Goal: Information Seeking & Learning: Compare options

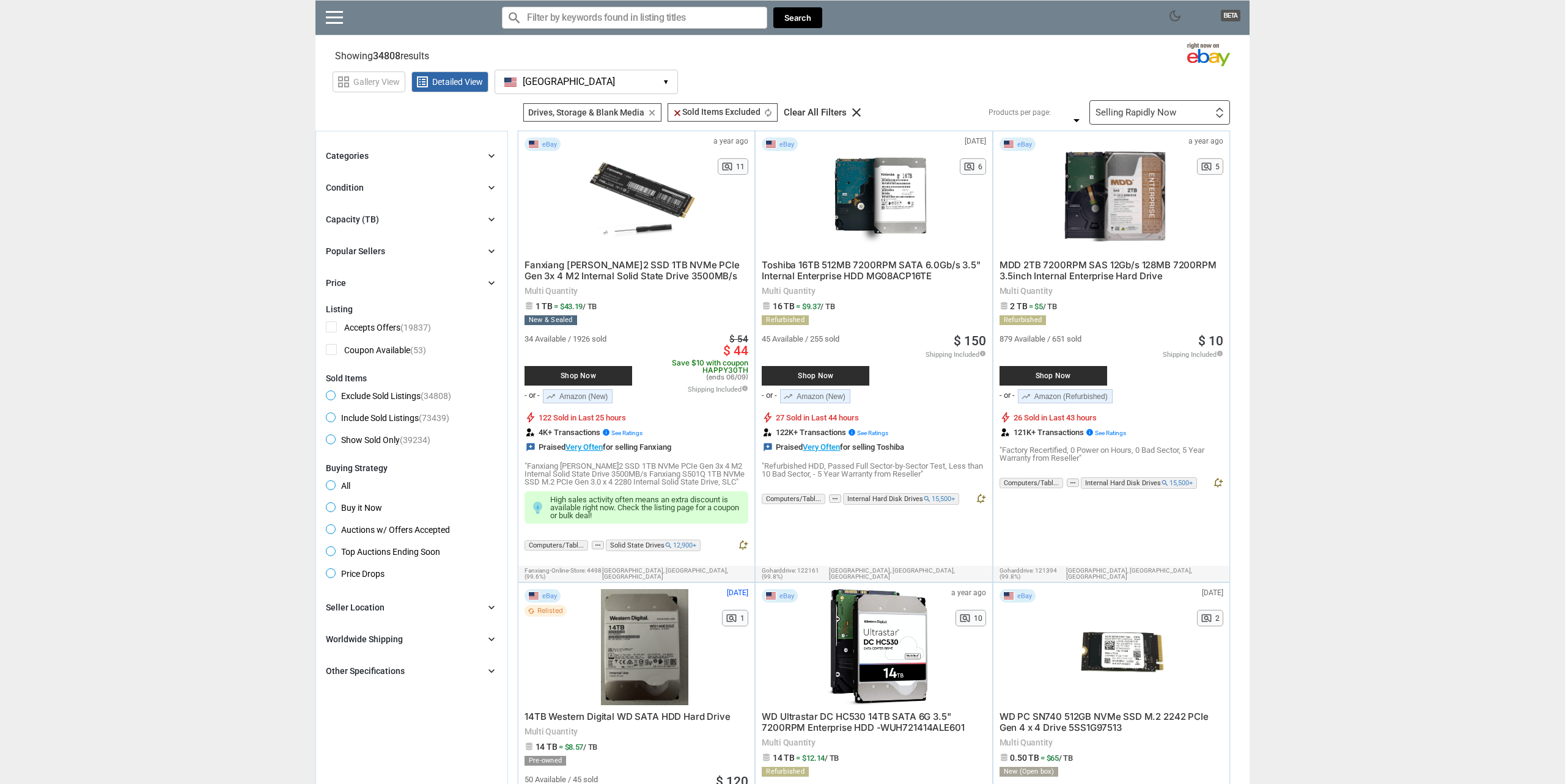
click at [413, 223] on div "Capacity (TB) chevron_right" at bounding box center [411, 219] width 172 height 15
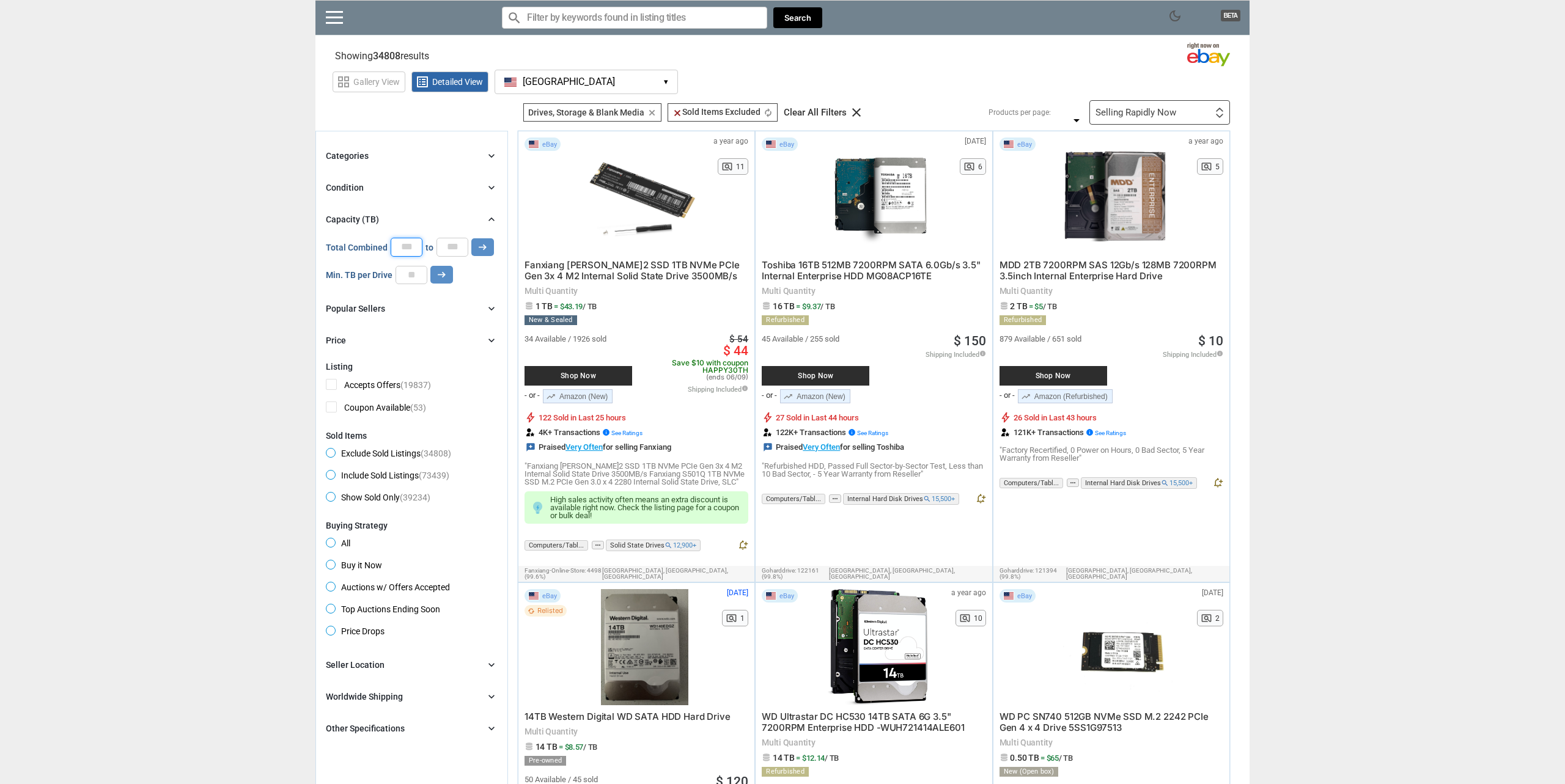
click at [400, 246] on input "*" at bounding box center [406, 247] width 32 height 18
click at [412, 272] on input "*" at bounding box center [411, 274] width 32 height 18
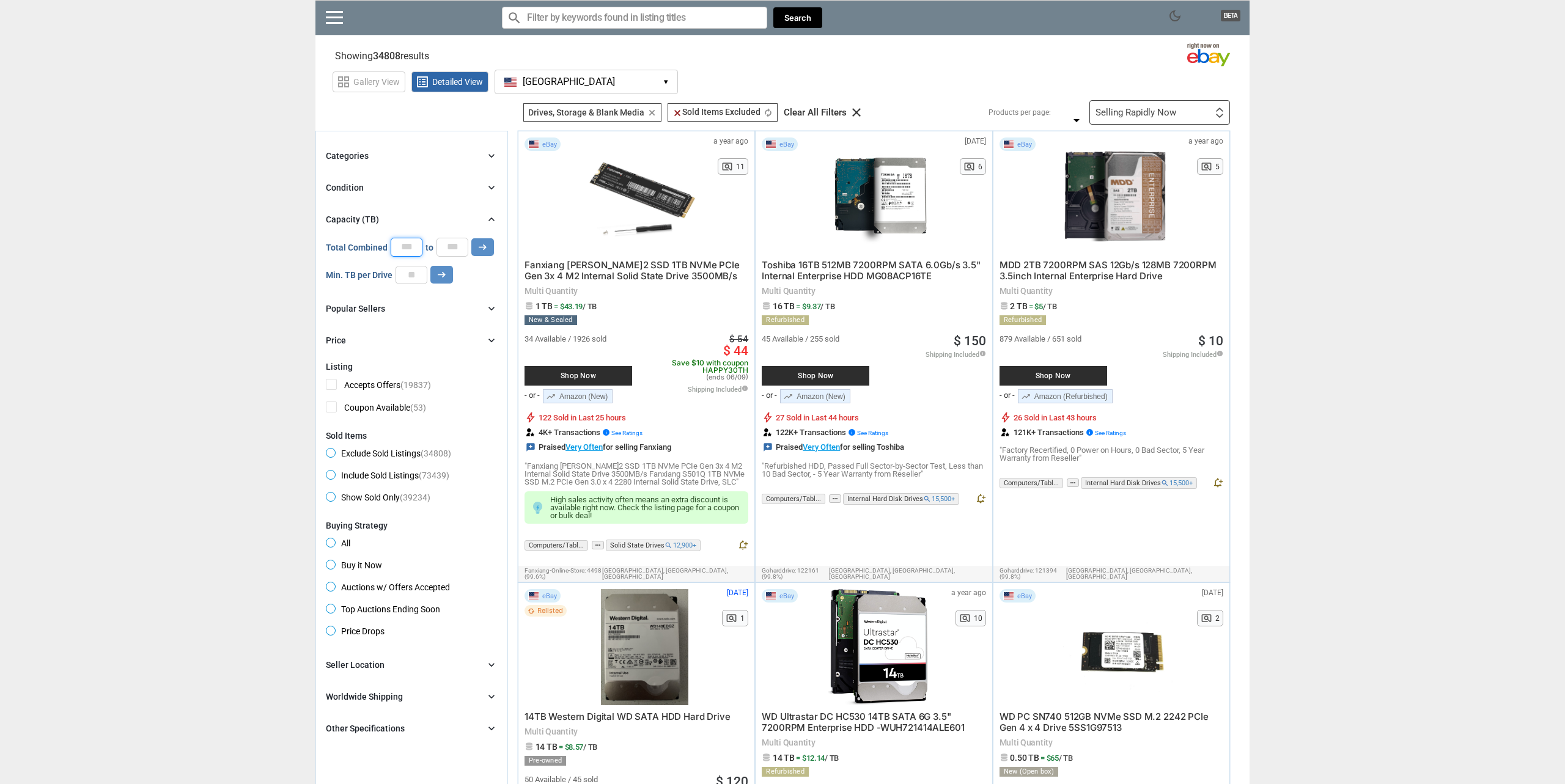
click at [412, 272] on input "*" at bounding box center [411, 274] width 32 height 18
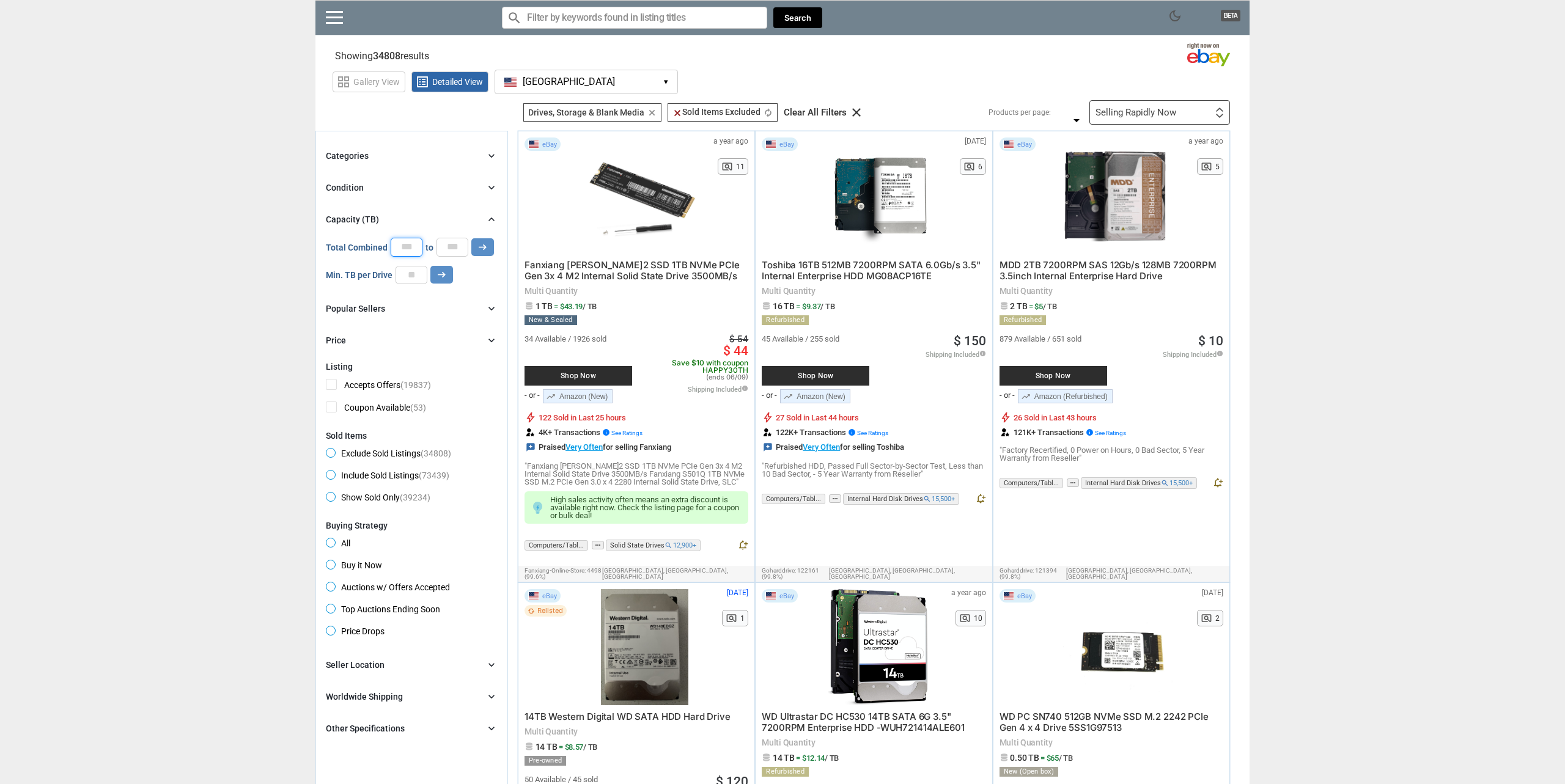
click at [411, 272] on input "**" at bounding box center [411, 274] width 32 height 18
click at [415, 272] on input "**" at bounding box center [411, 274] width 32 height 18
click at [417, 273] on input "**" at bounding box center [411, 274] width 32 height 18
click at [413, 276] on input "**" at bounding box center [411, 274] width 32 height 18
click at [413, 280] on input "**" at bounding box center [411, 274] width 32 height 18
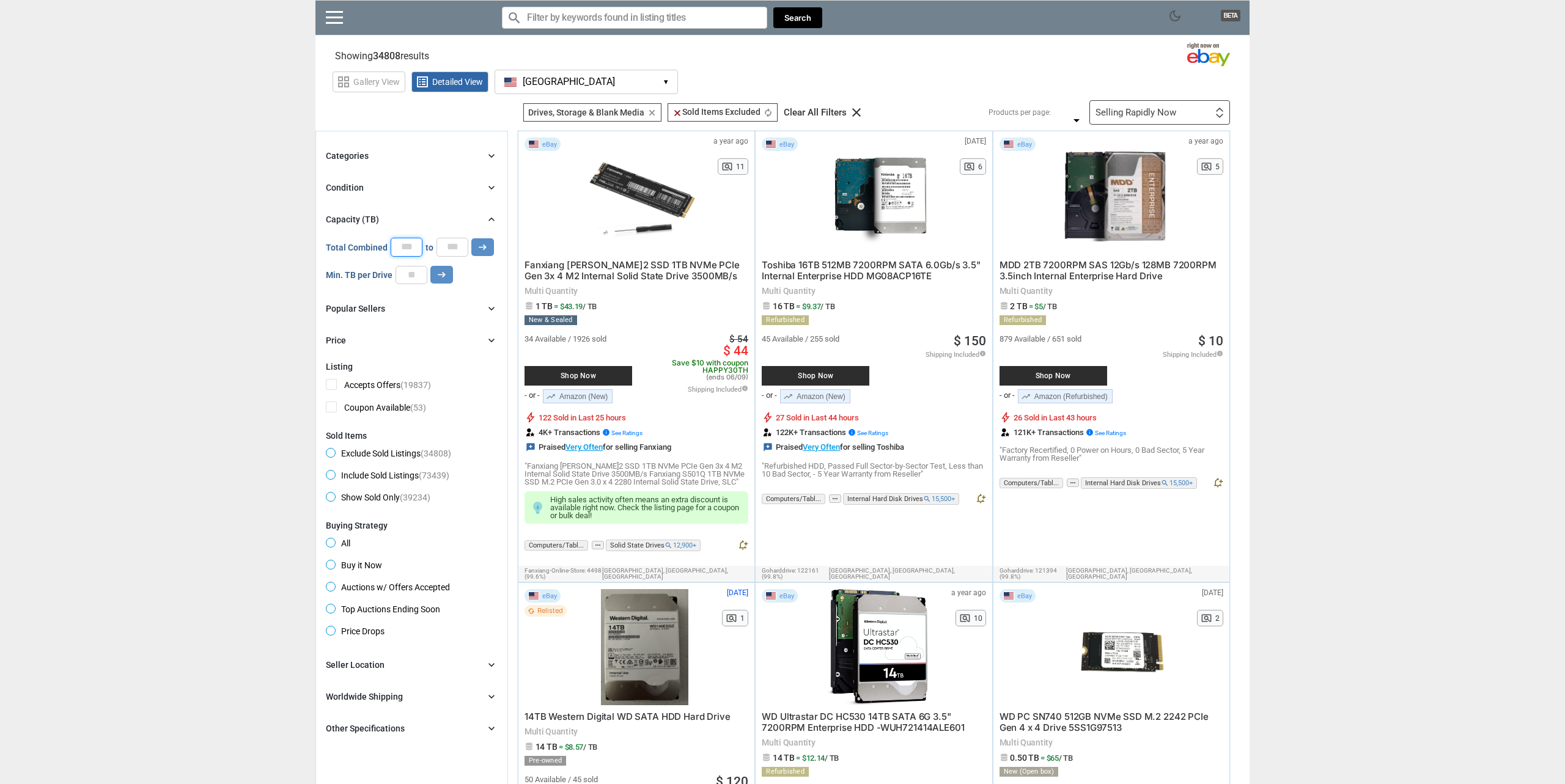
click at [413, 280] on input "**" at bounding box center [411, 274] width 32 height 18
click at [413, 280] on input "*" at bounding box center [411, 274] width 32 height 18
drag, startPoint x: 440, startPoint y: 273, endPoint x: 410, endPoint y: 280, distance: 30.8
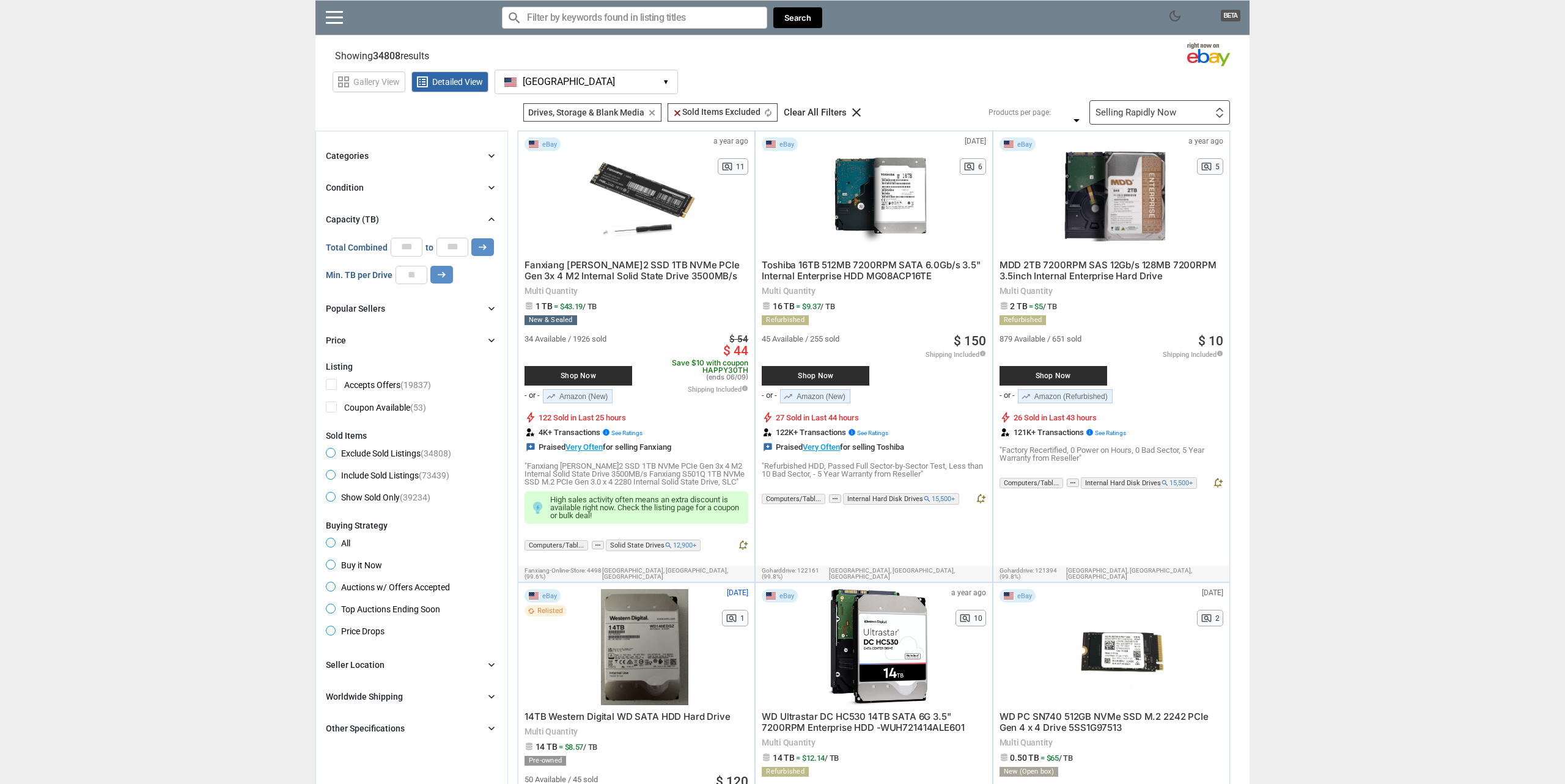
click at [410, 280] on div "Min. TB per Drive * arrow_right_alt" at bounding box center [389, 274] width 127 height 18
click at [411, 280] on input "*" at bounding box center [411, 274] width 32 height 18
type input "*"
click at [411, 280] on input "*" at bounding box center [411, 274] width 32 height 18
click at [455, 276] on div "Min. TB per Drive * arrow_right_alt" at bounding box center [411, 274] width 172 height 18
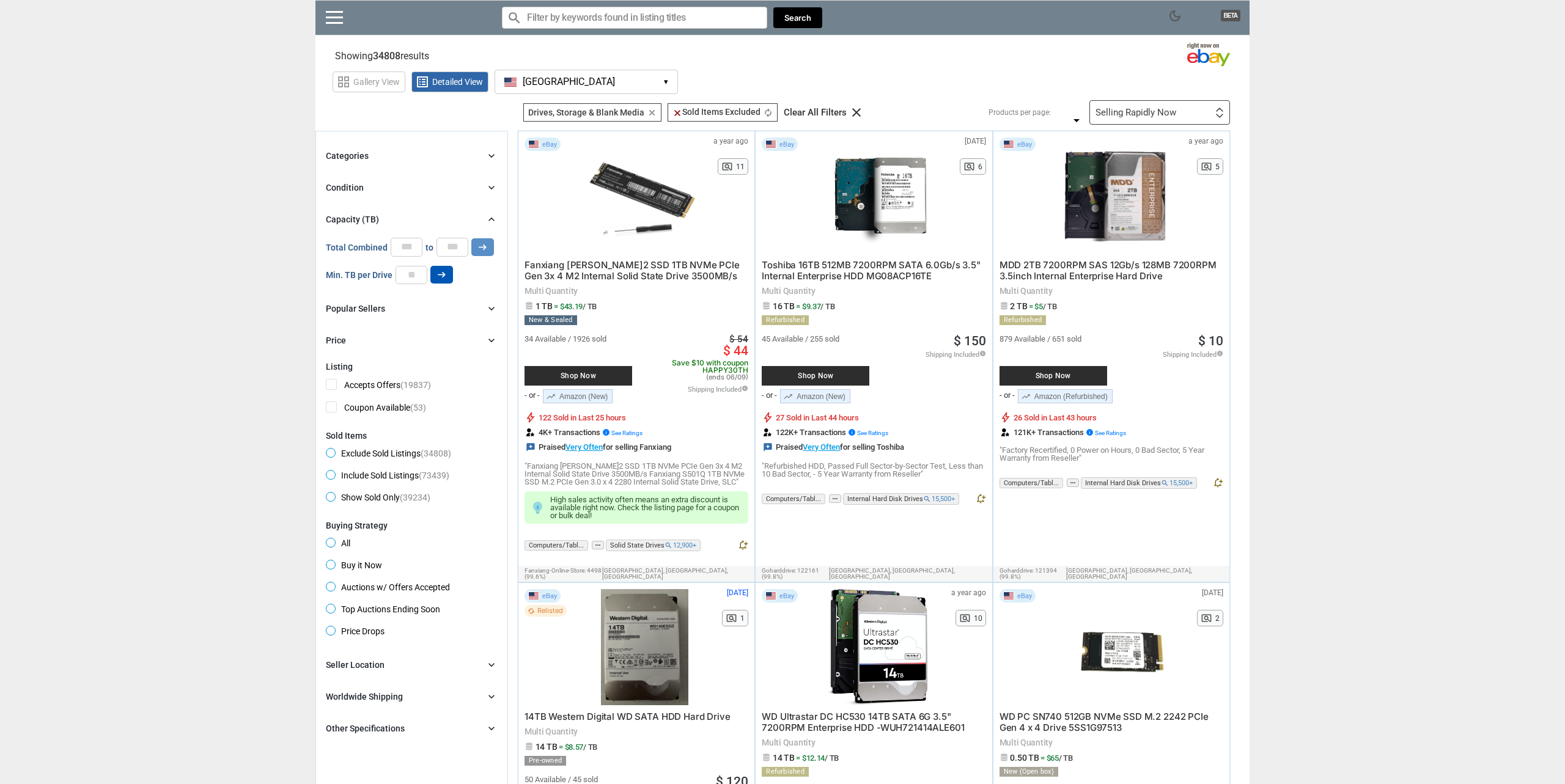
click at [449, 276] on button "arrow_right_alt" at bounding box center [441, 274] width 23 height 17
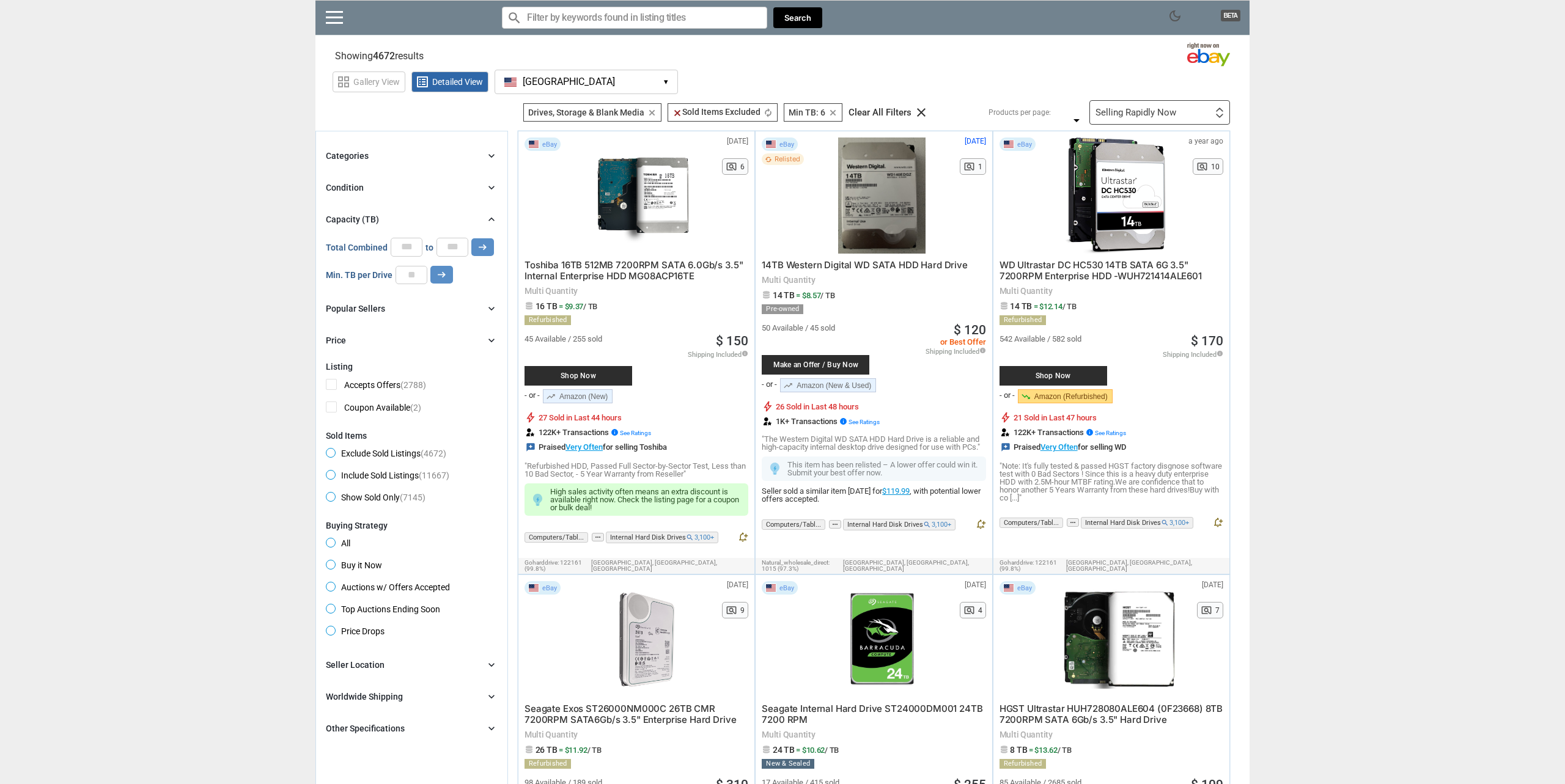
click at [1165, 112] on div "Selling Rapidly Now" at bounding box center [1136, 113] width 81 height 9
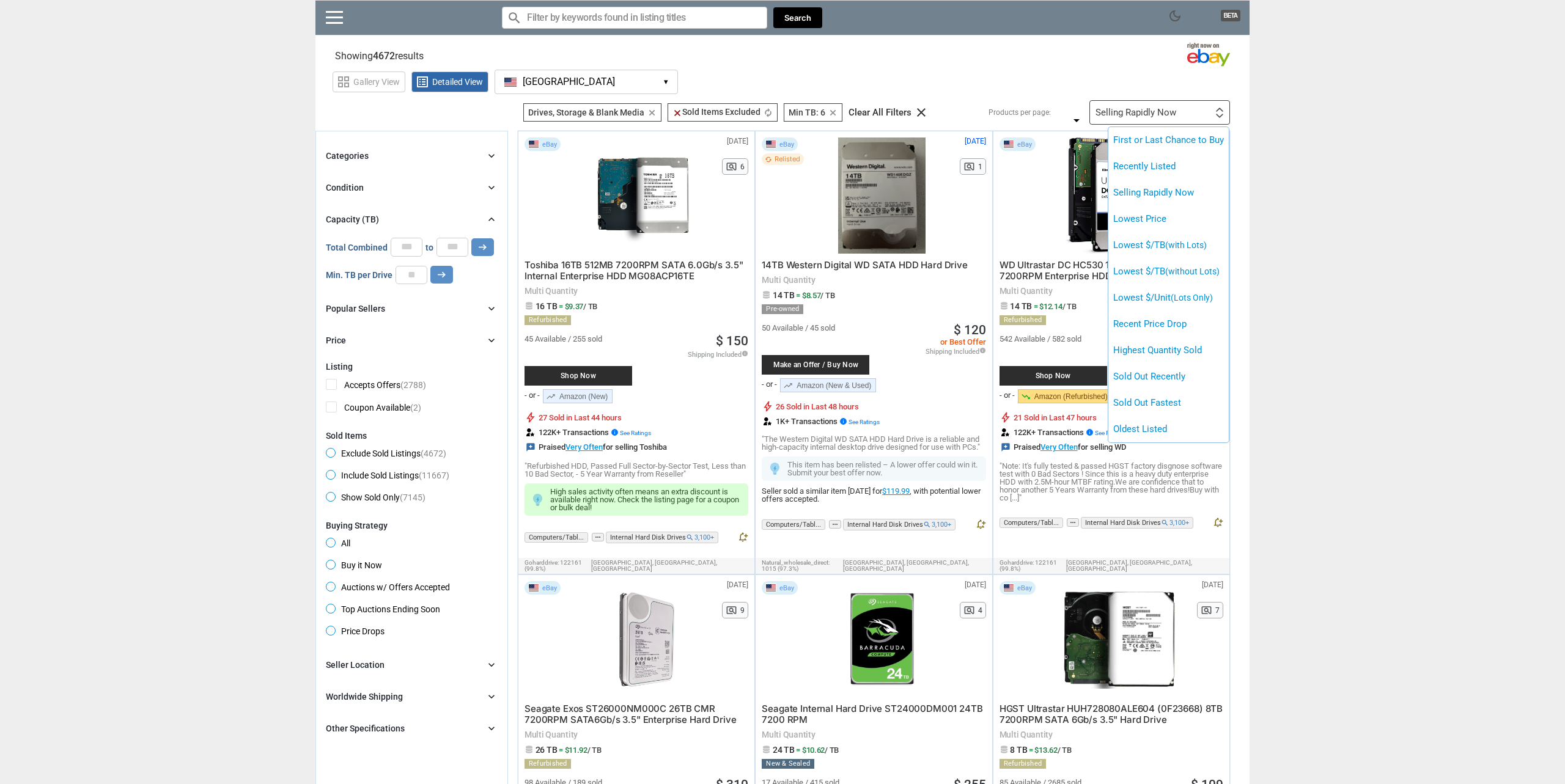
click at [1165, 112] on div at bounding box center [782, 392] width 1565 height 784
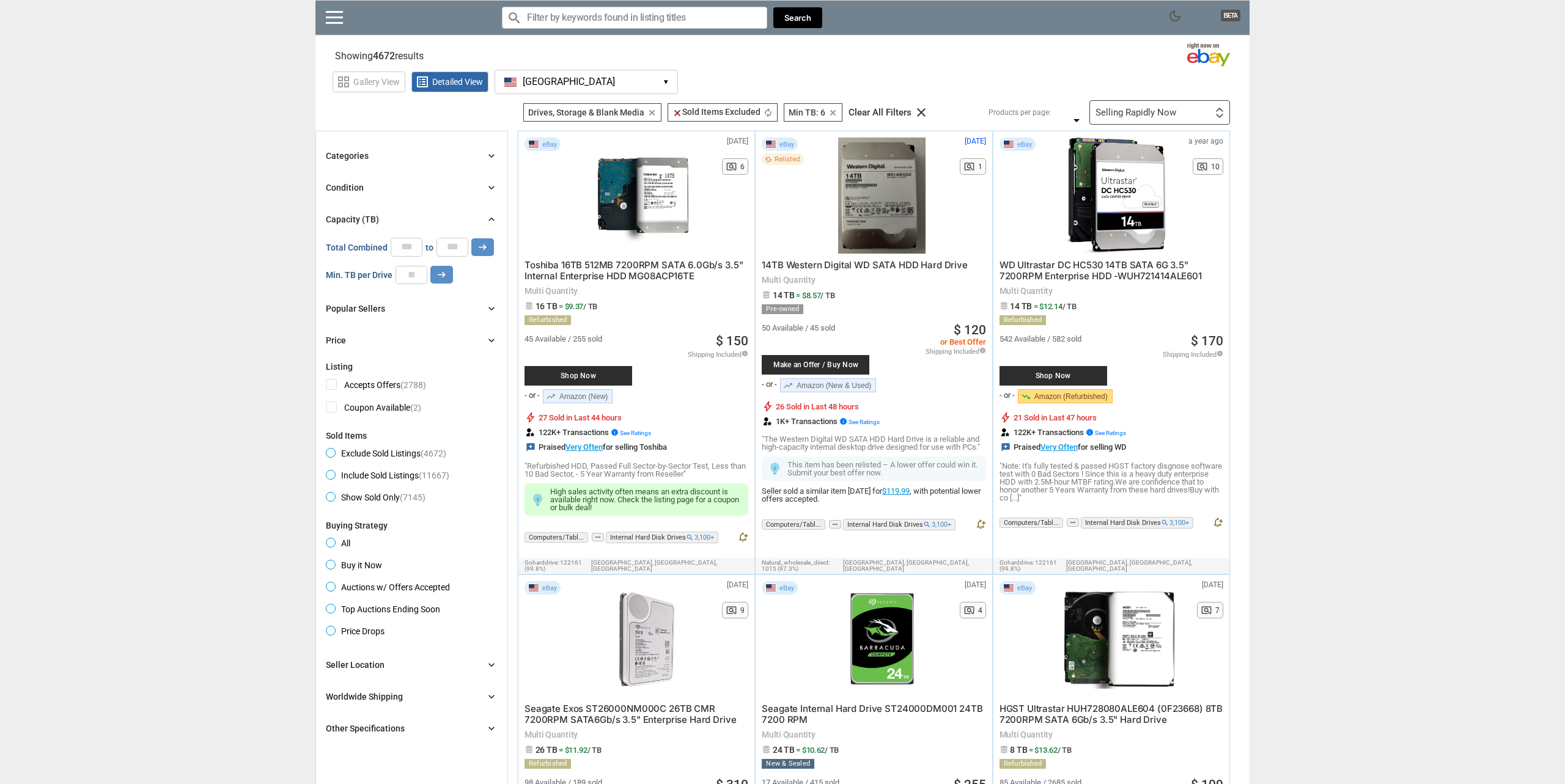
click at [1176, 103] on div "Selling Rapidly Now First or Last Chance to Buy Recently Listed Selling Rapidly…" at bounding box center [1159, 113] width 141 height 25
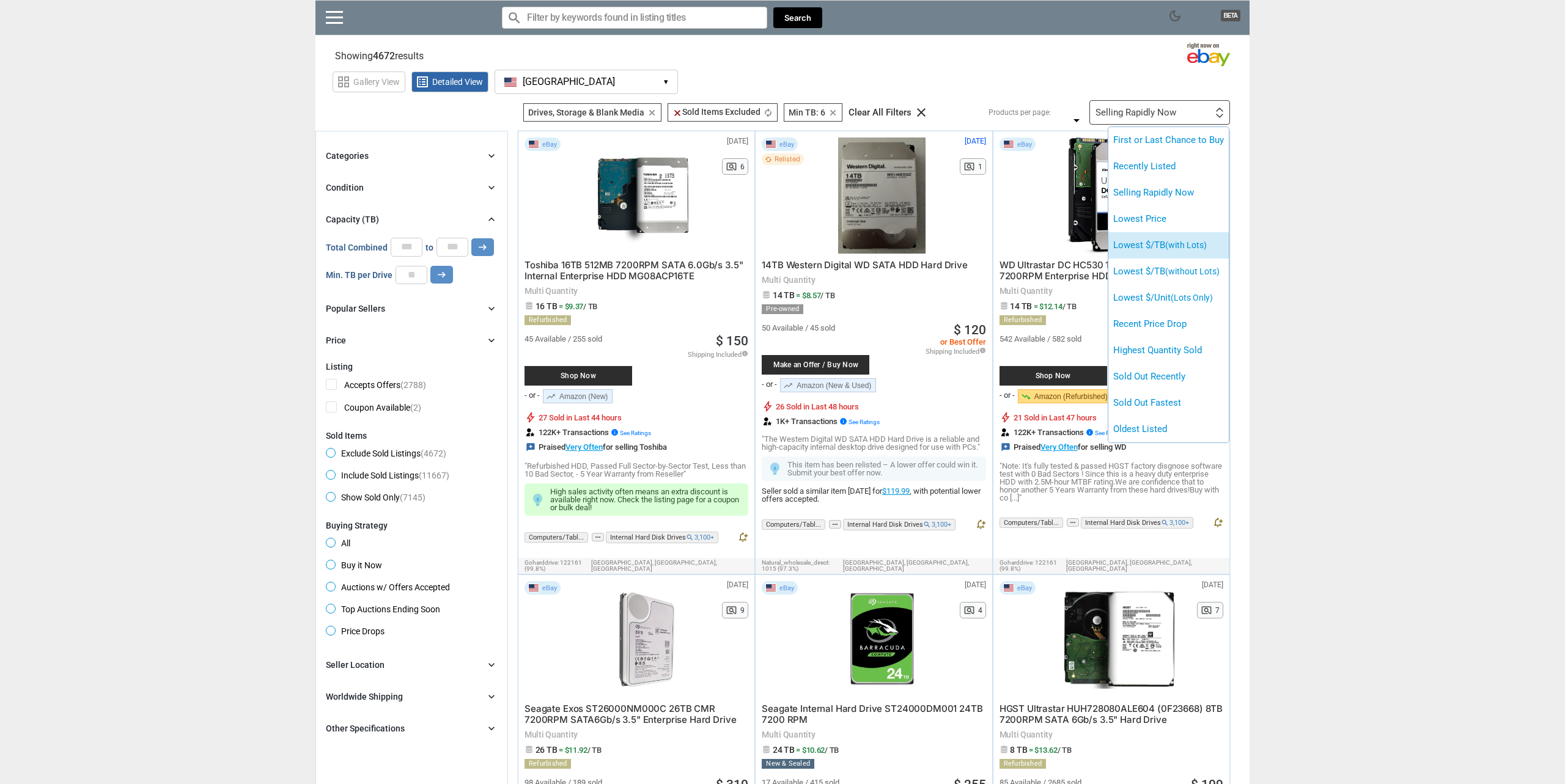
click at [1177, 240] on li "Lowest $/TB (with Lots)" at bounding box center [1168, 245] width 120 height 26
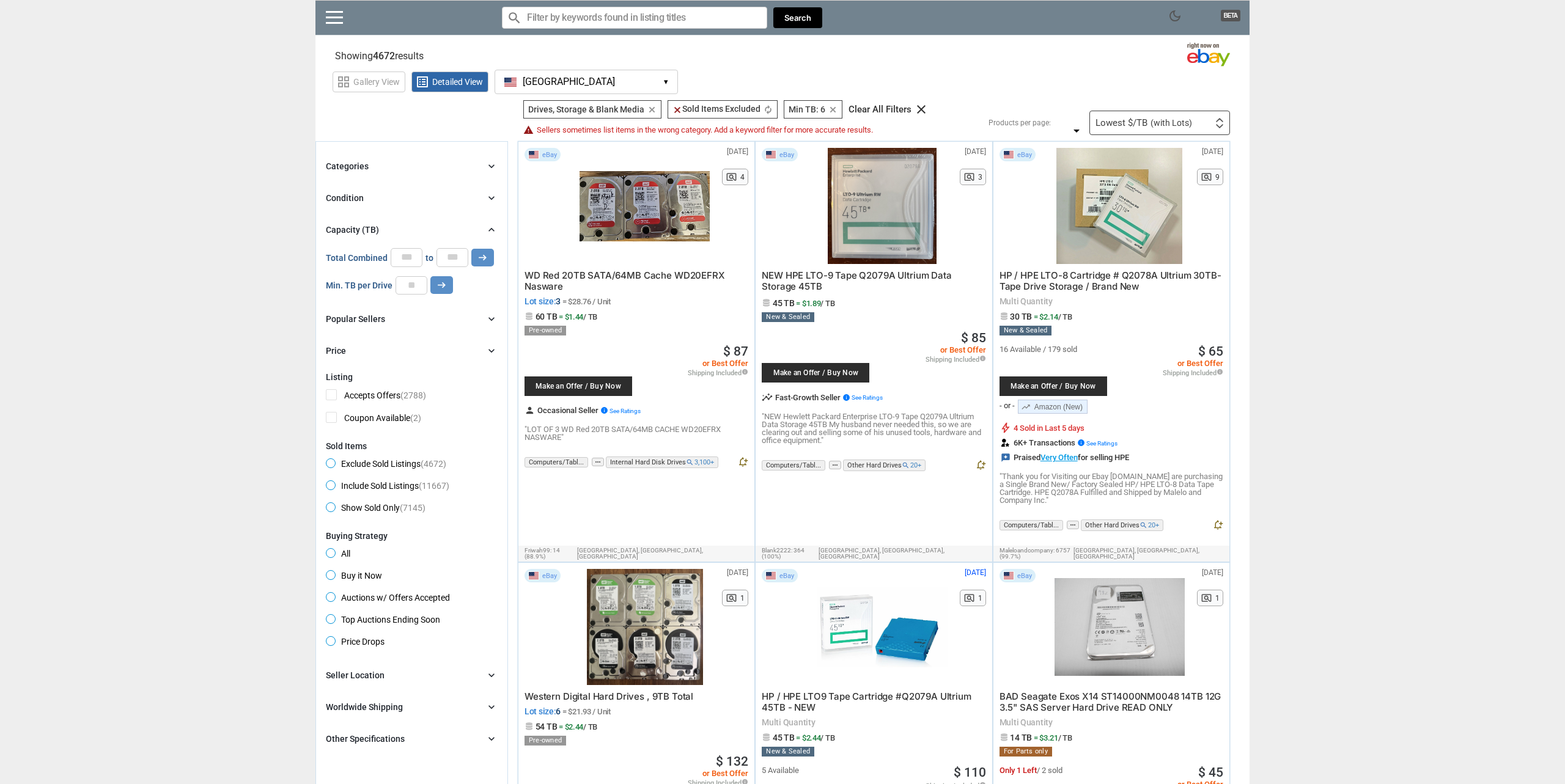
click at [1121, 131] on div "Lowest $/TB (with Lots) First or Last Chance to Buy Recently Listed Selling Rap…" at bounding box center [1159, 123] width 141 height 25
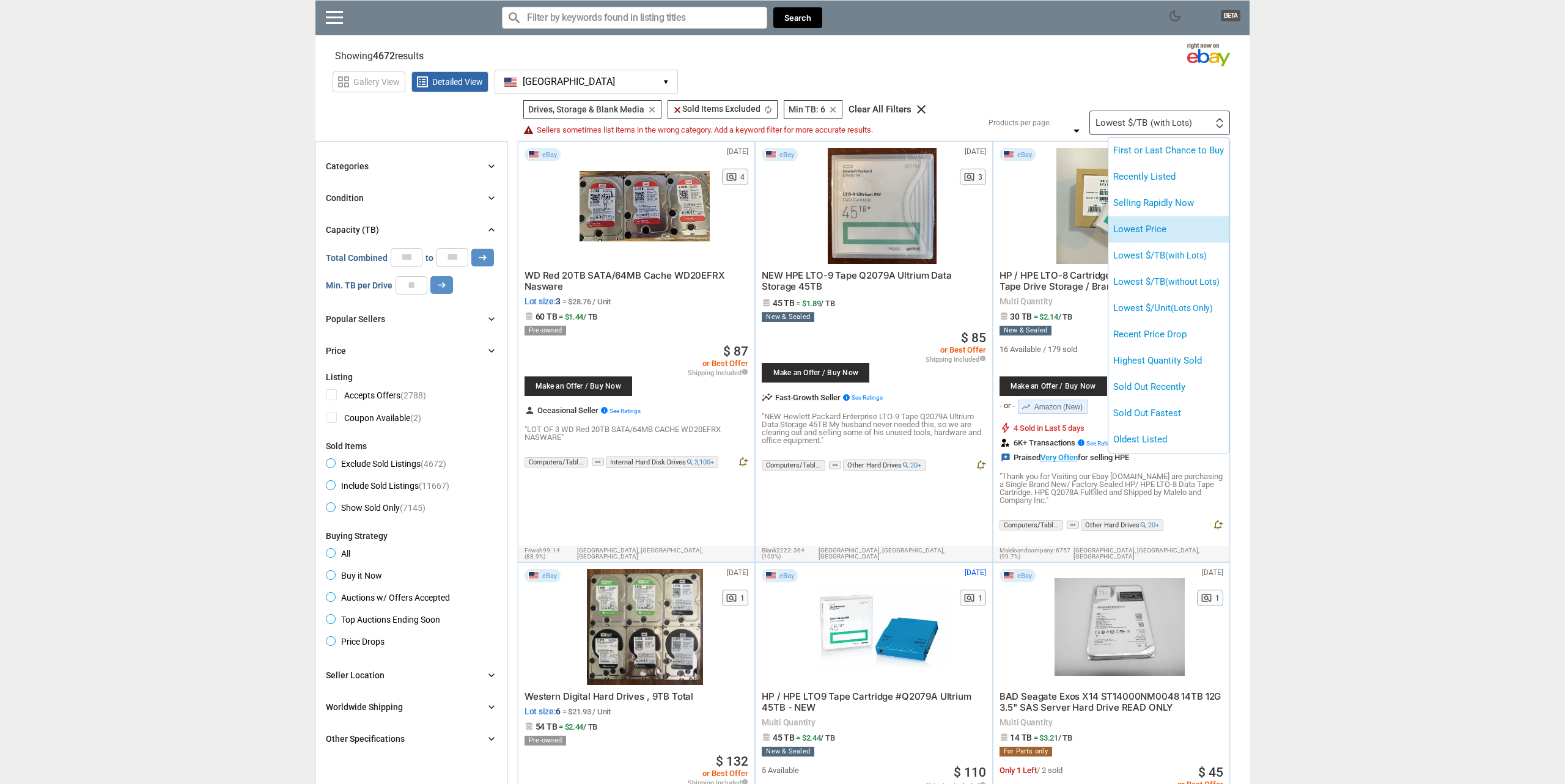
click at [1144, 231] on li "Lowest Price" at bounding box center [1168, 229] width 120 height 26
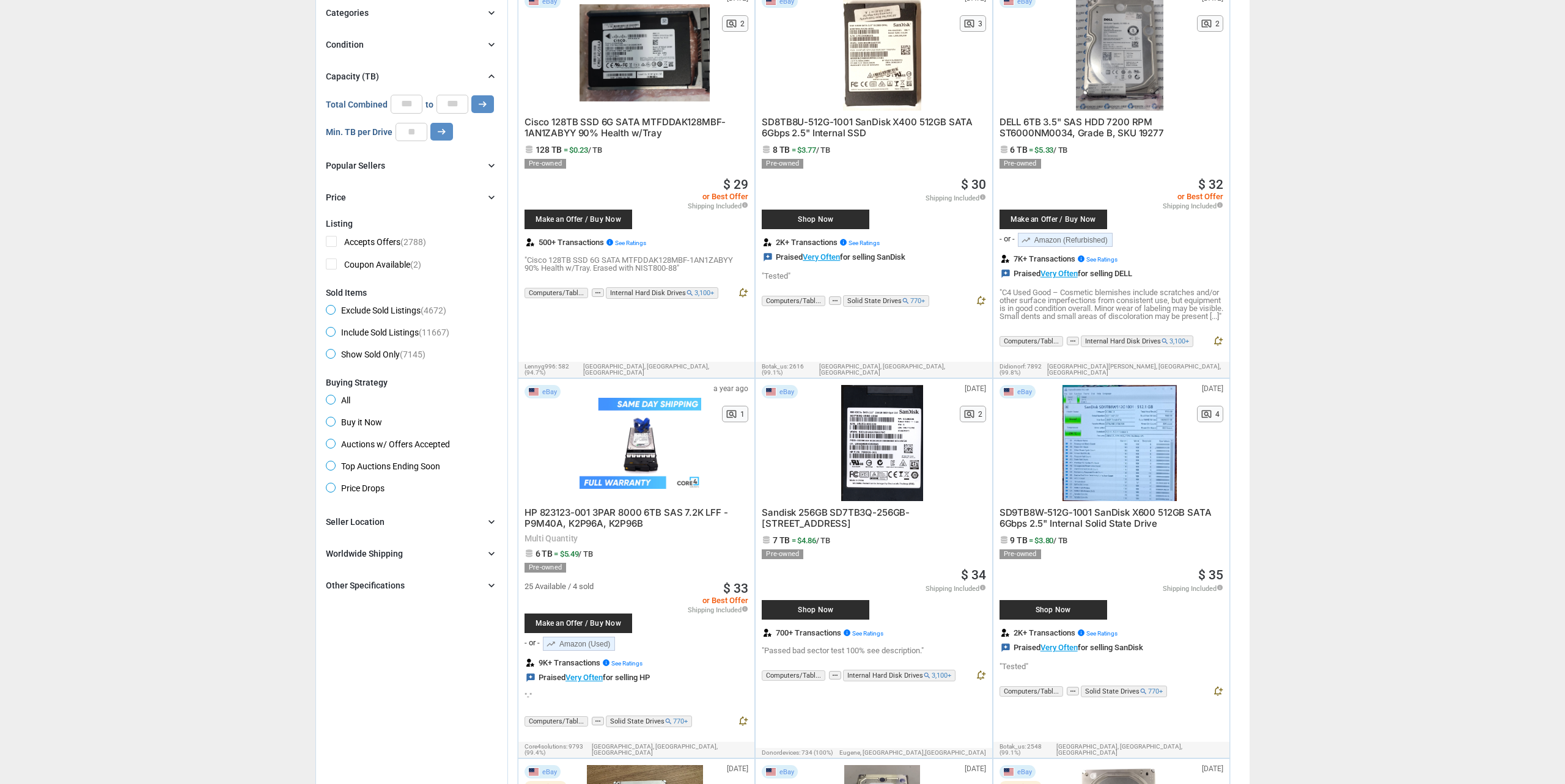
scroll to position [162, 0]
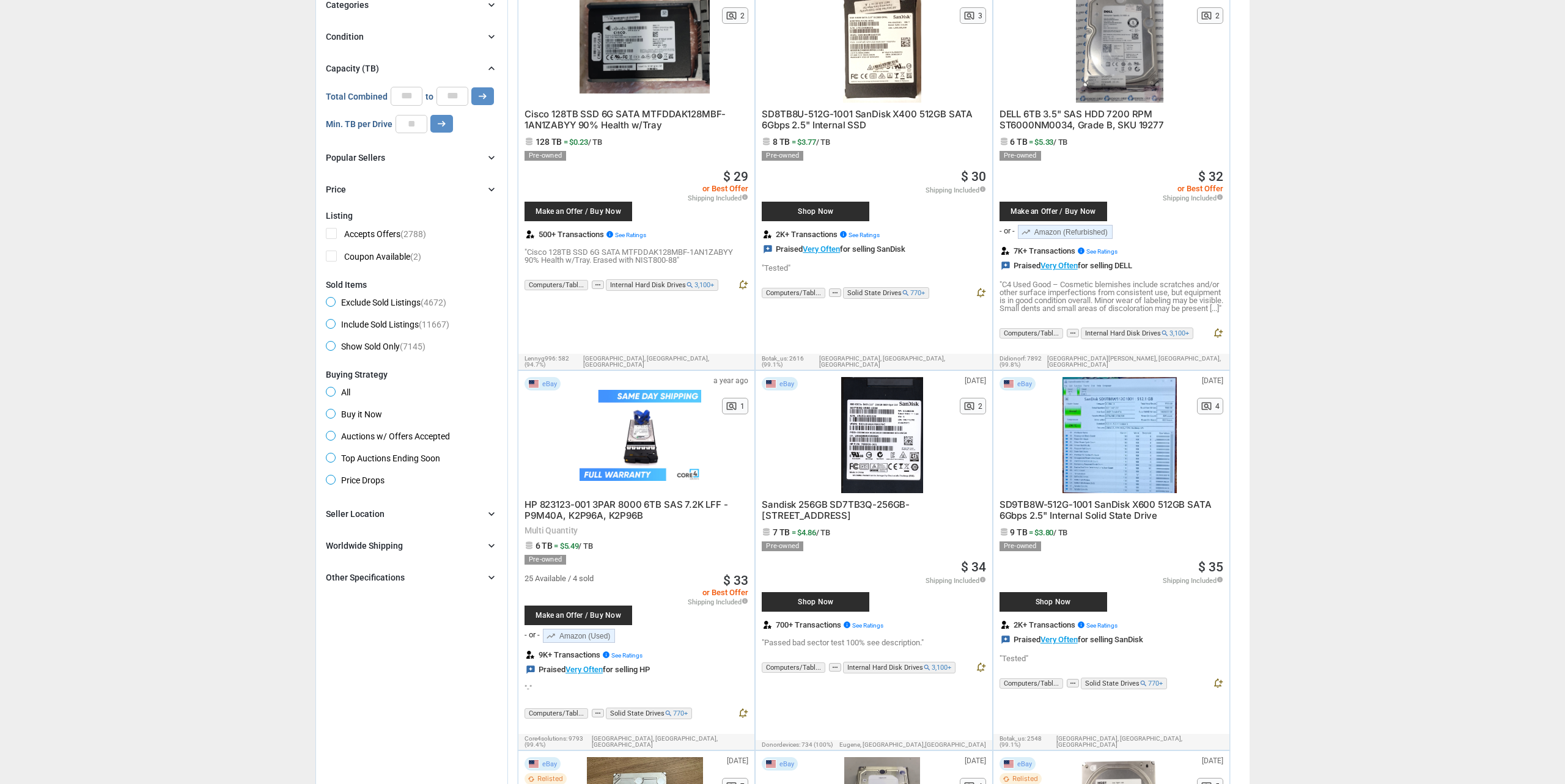
click at [481, 570] on div "Brand chevron_right search Select All | Clear All Filters Model chevron_right s…" at bounding box center [411, 545] width 172 height 78
click at [485, 575] on div "Other Specifications chevron_right" at bounding box center [411, 577] width 172 height 15
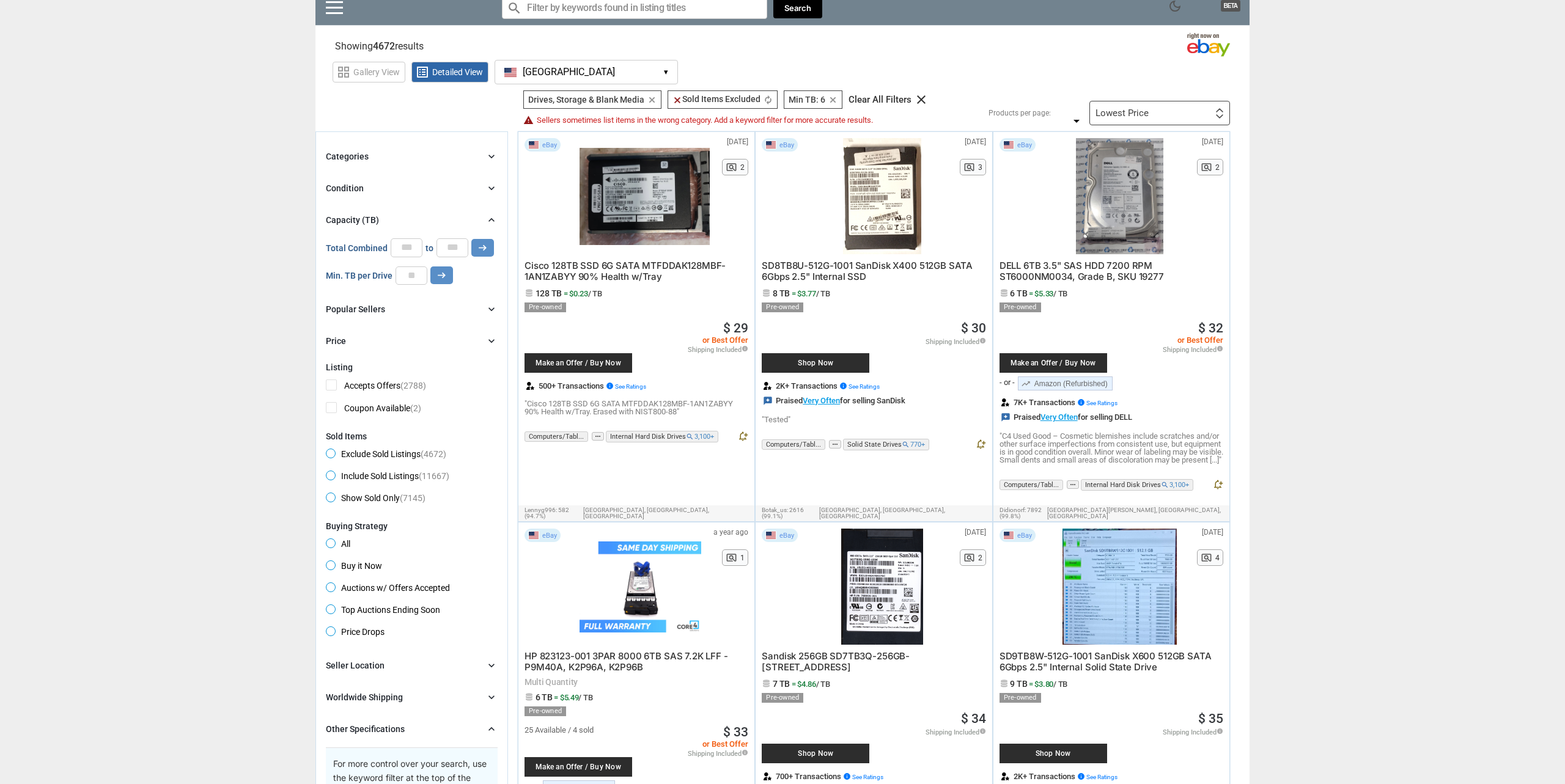
scroll to position [0, 0]
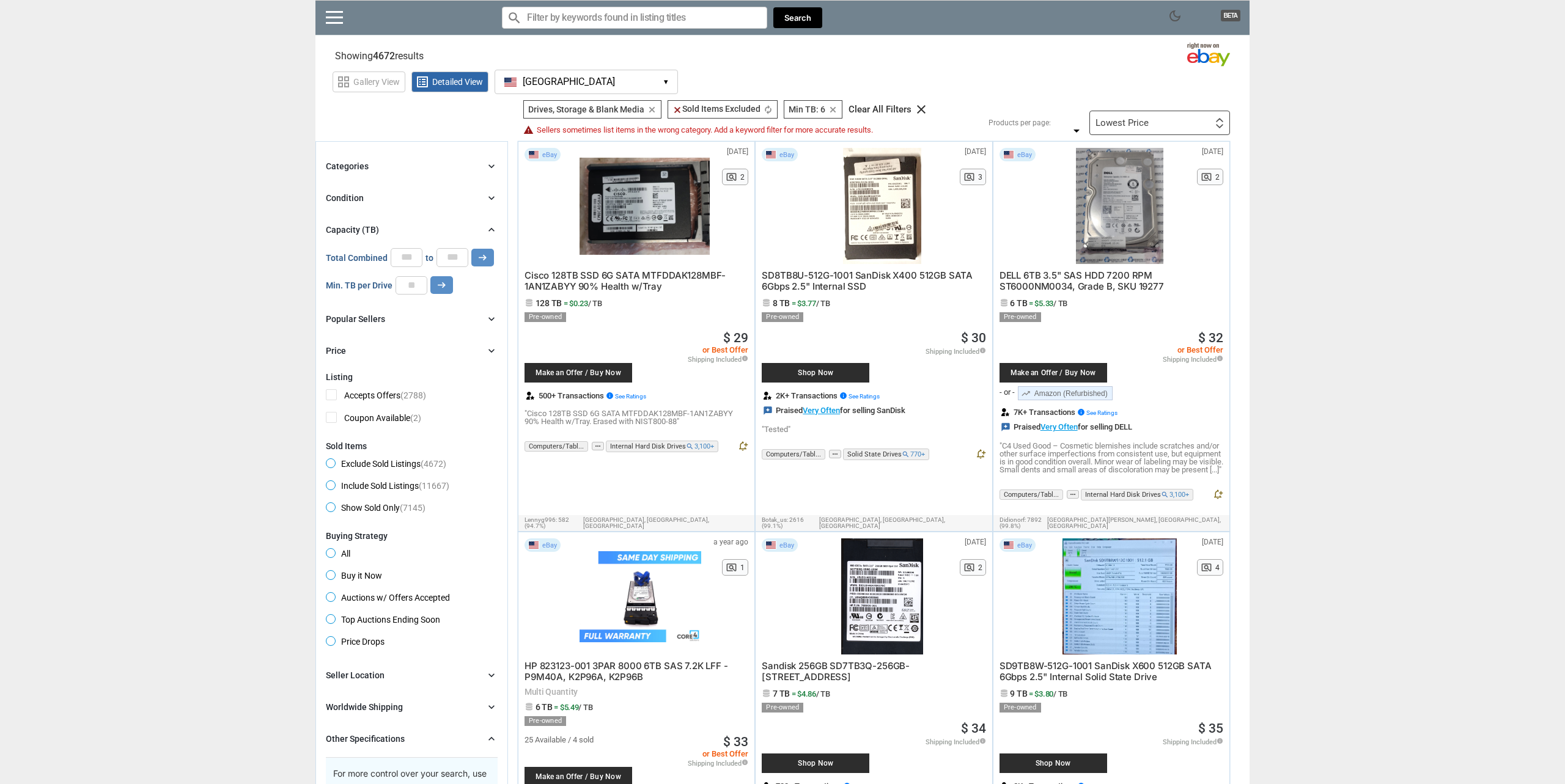
click at [497, 197] on icon "chevron_right" at bounding box center [492, 198] width 12 height 12
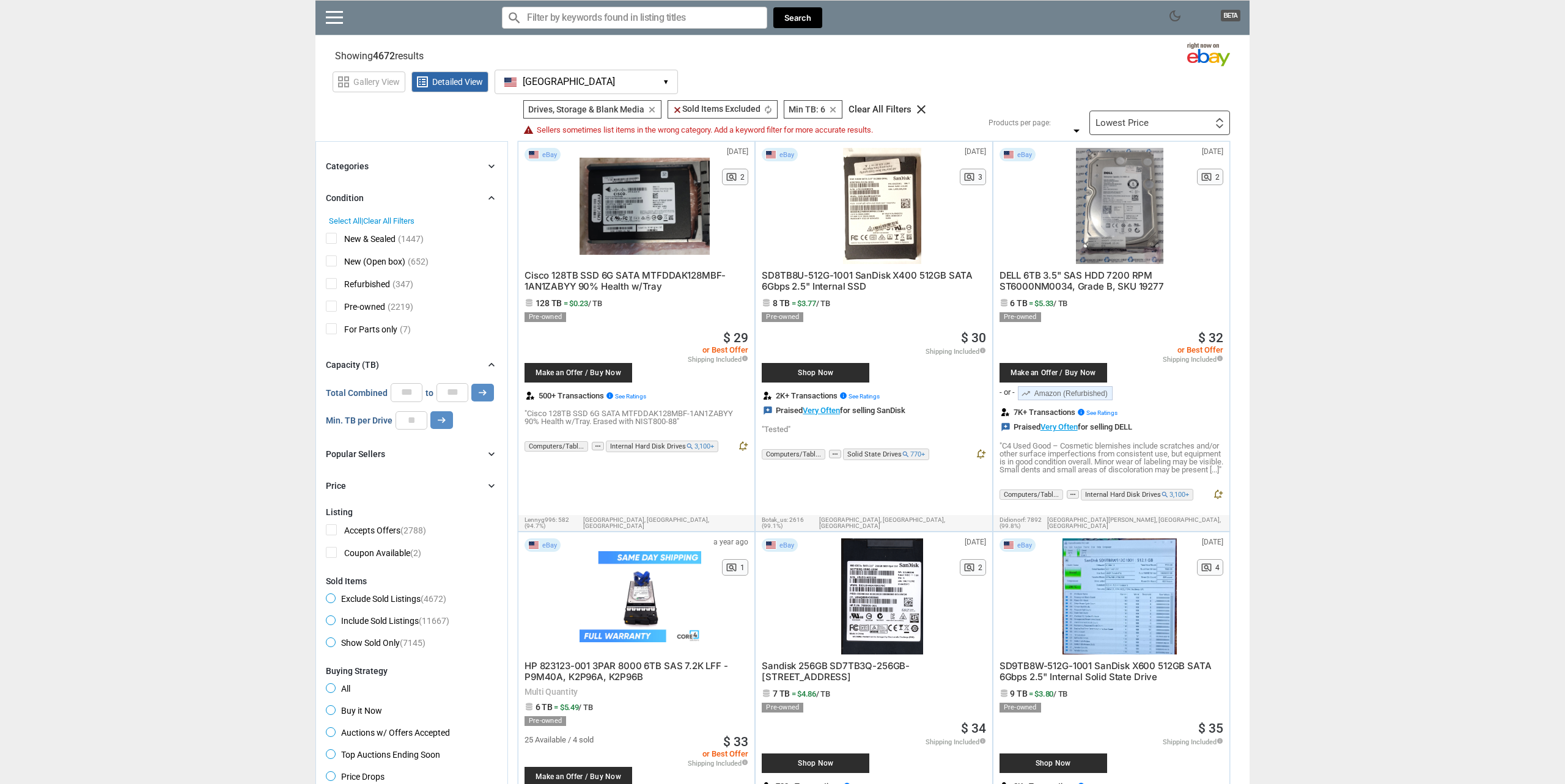
click at [497, 198] on icon "chevron_right" at bounding box center [492, 198] width 12 height 12
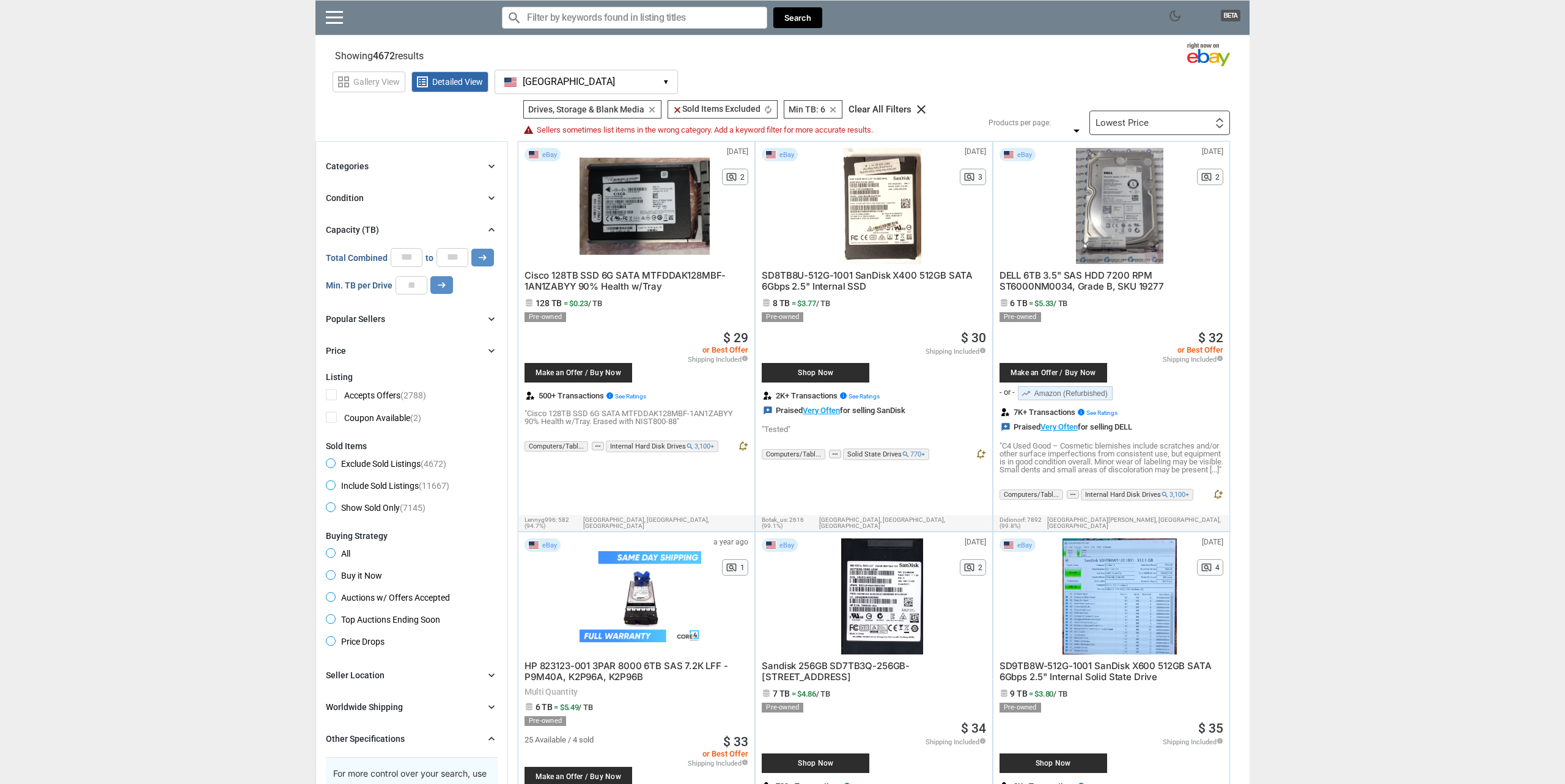
click at [494, 170] on icon "chevron_right" at bounding box center [492, 166] width 12 height 12
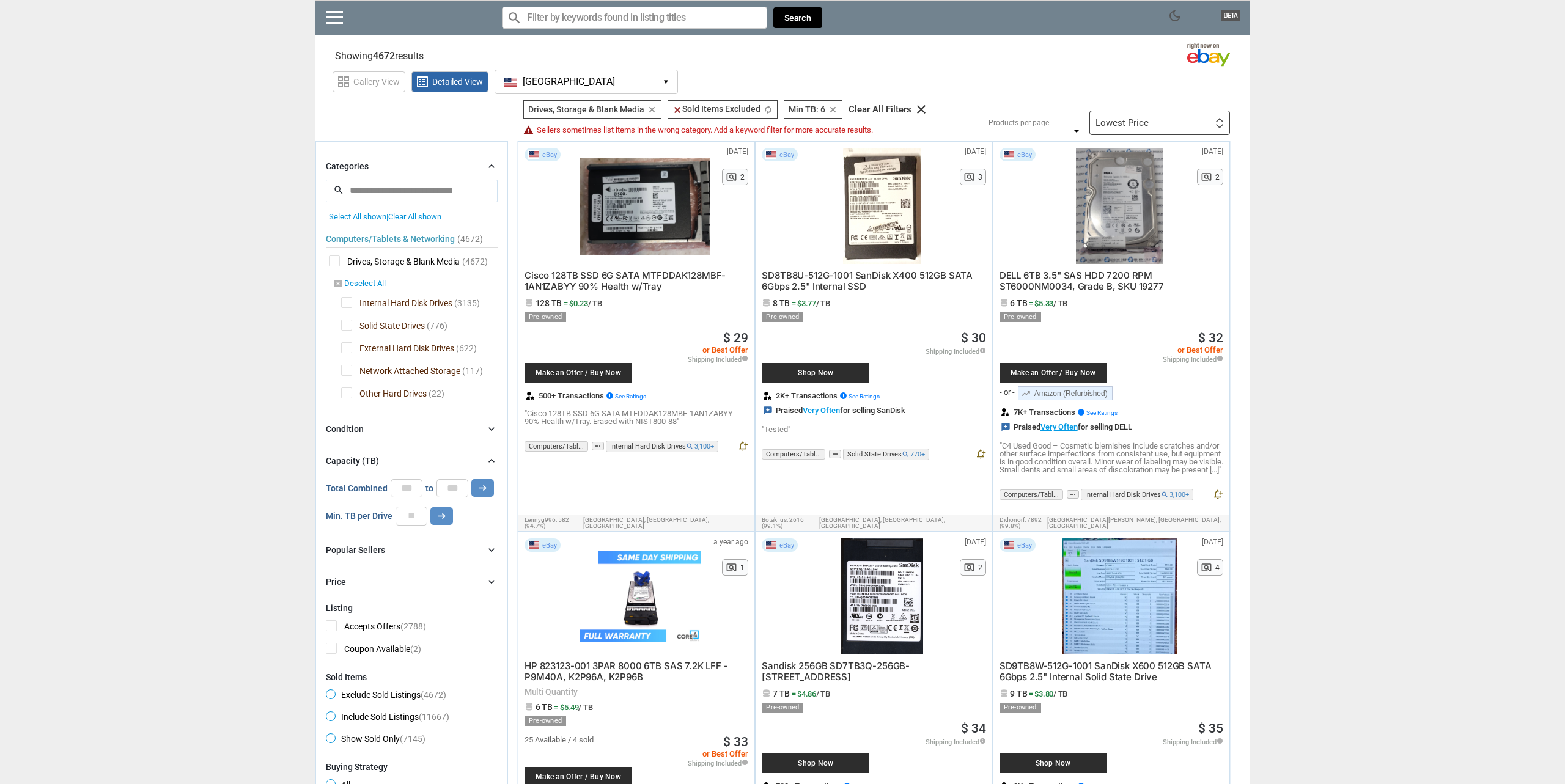
click at [342, 325] on span "Solid State Drives" at bounding box center [382, 327] width 84 height 15
click at [344, 359] on div "Computers/Tablets & Networking (4672) [L1] Drives, Storage & Blank Media (4672)…" at bounding box center [411, 313] width 172 height 183
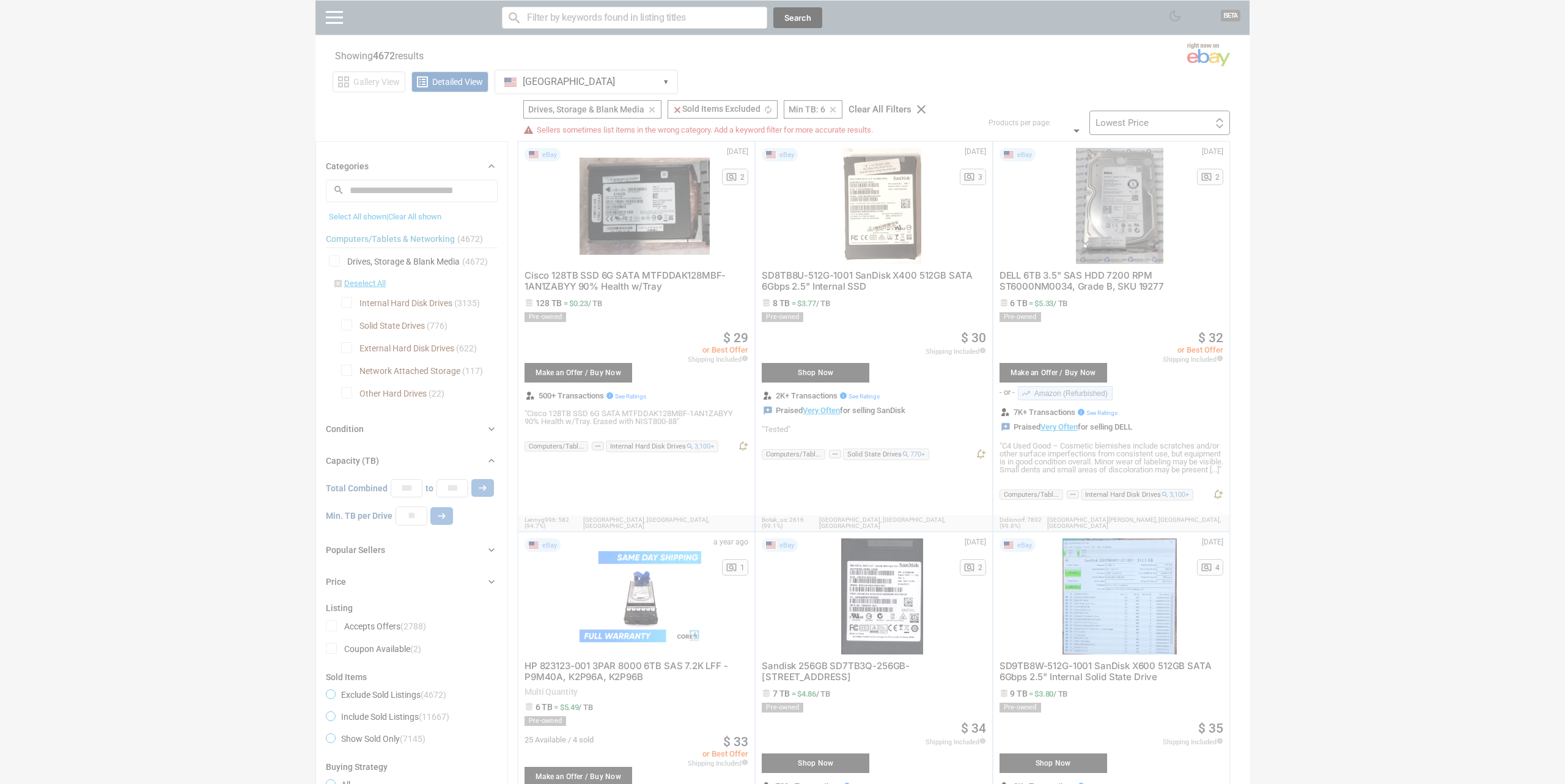
click at [345, 347] on div at bounding box center [782, 392] width 1565 height 784
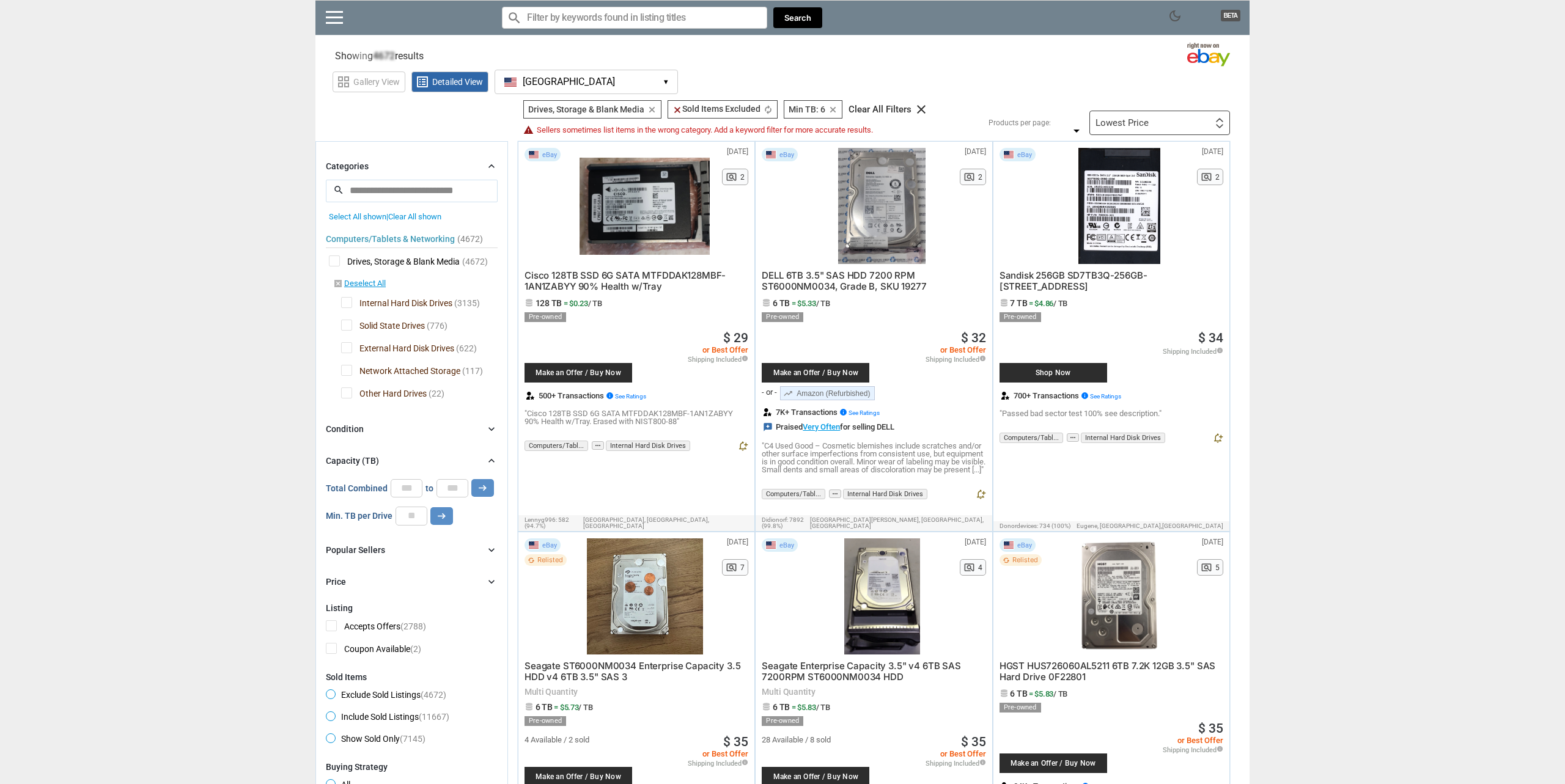
click at [344, 350] on span "External Hard Disk Drives" at bounding box center [397, 349] width 113 height 15
click at [344, 371] on span "Network Attached Storage" at bounding box center [401, 372] width 119 height 15
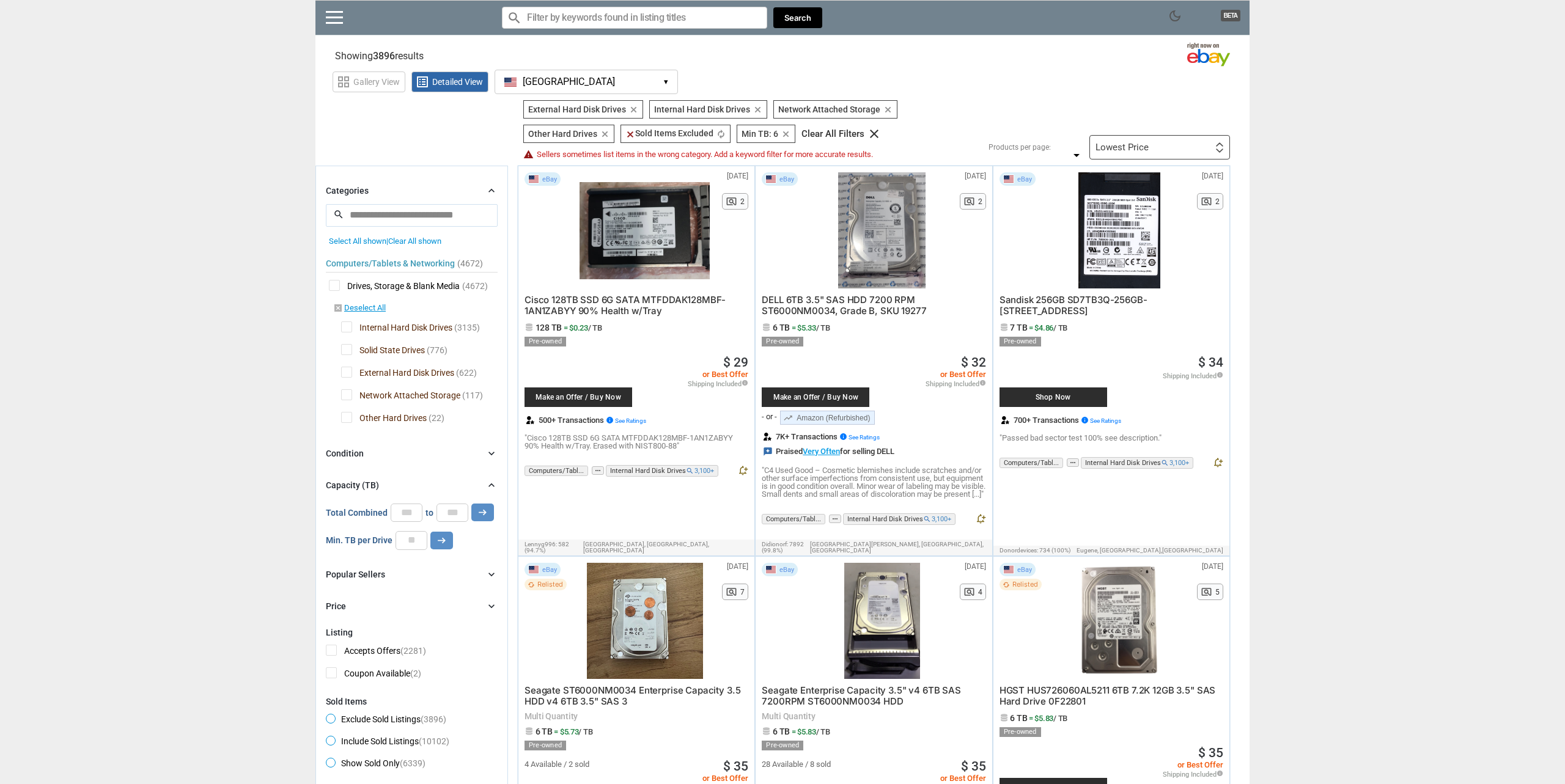
click at [350, 414] on span "Other Hard Drives" at bounding box center [384, 419] width 86 height 15
click at [347, 395] on span "Network Attached Storage" at bounding box center [401, 397] width 119 height 15
click at [346, 376] on span "External Hard Disk Drives" at bounding box center [397, 374] width 113 height 15
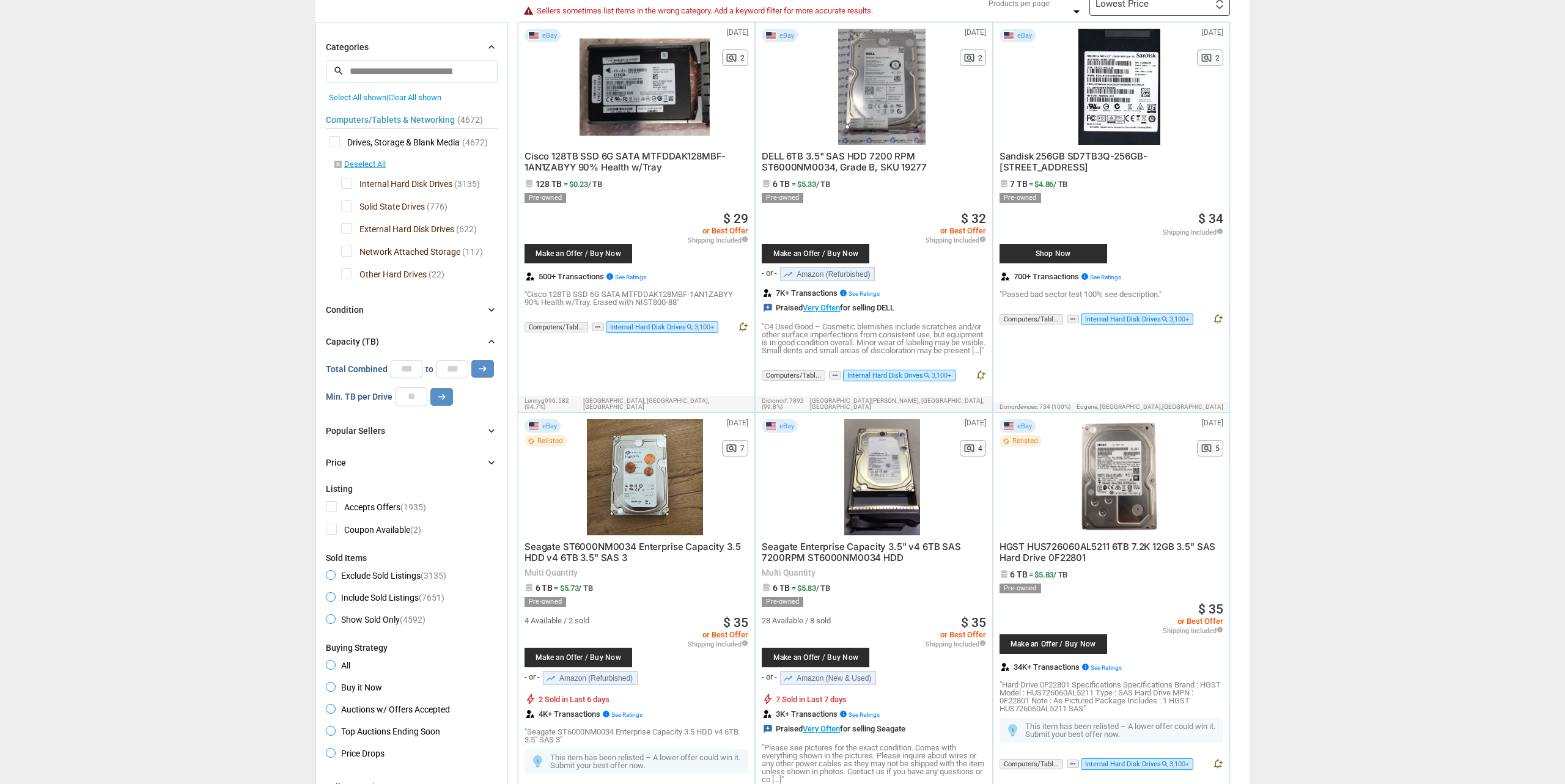
scroll to position [242, 0]
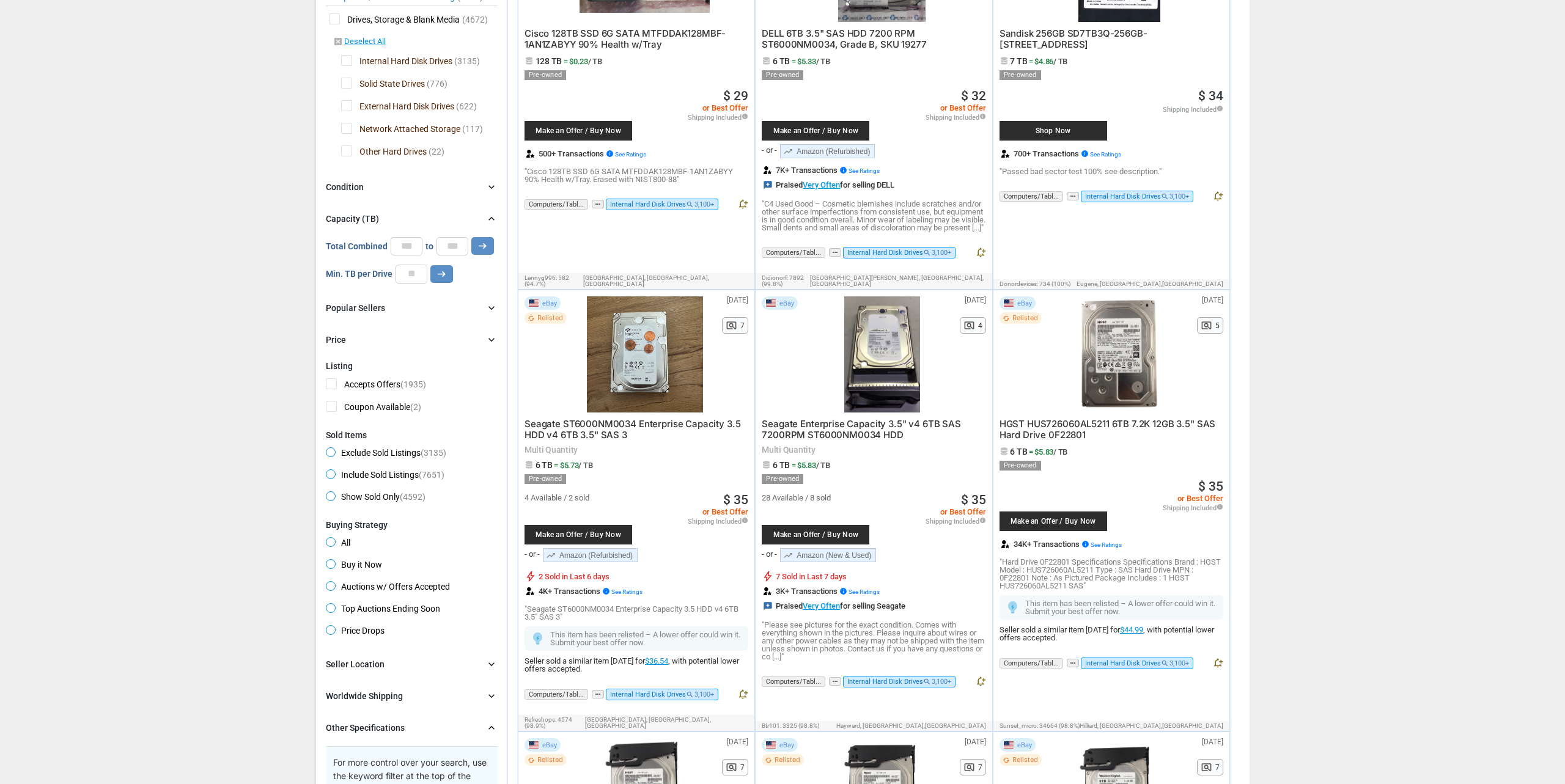
click at [492, 338] on icon "chevron_right" at bounding box center [492, 339] width 12 height 12
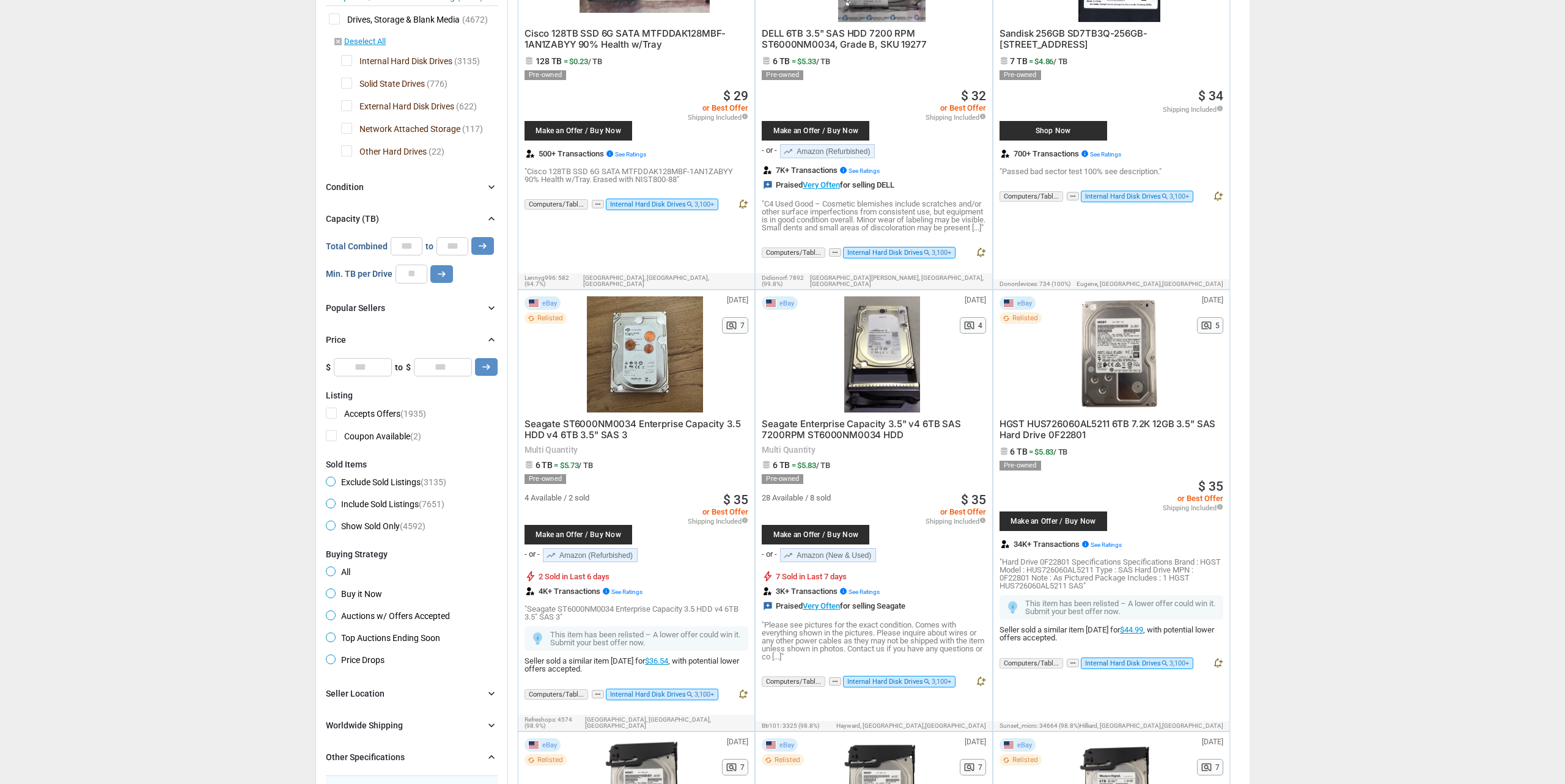
click at [492, 338] on icon "chevron_right" at bounding box center [492, 339] width 12 height 12
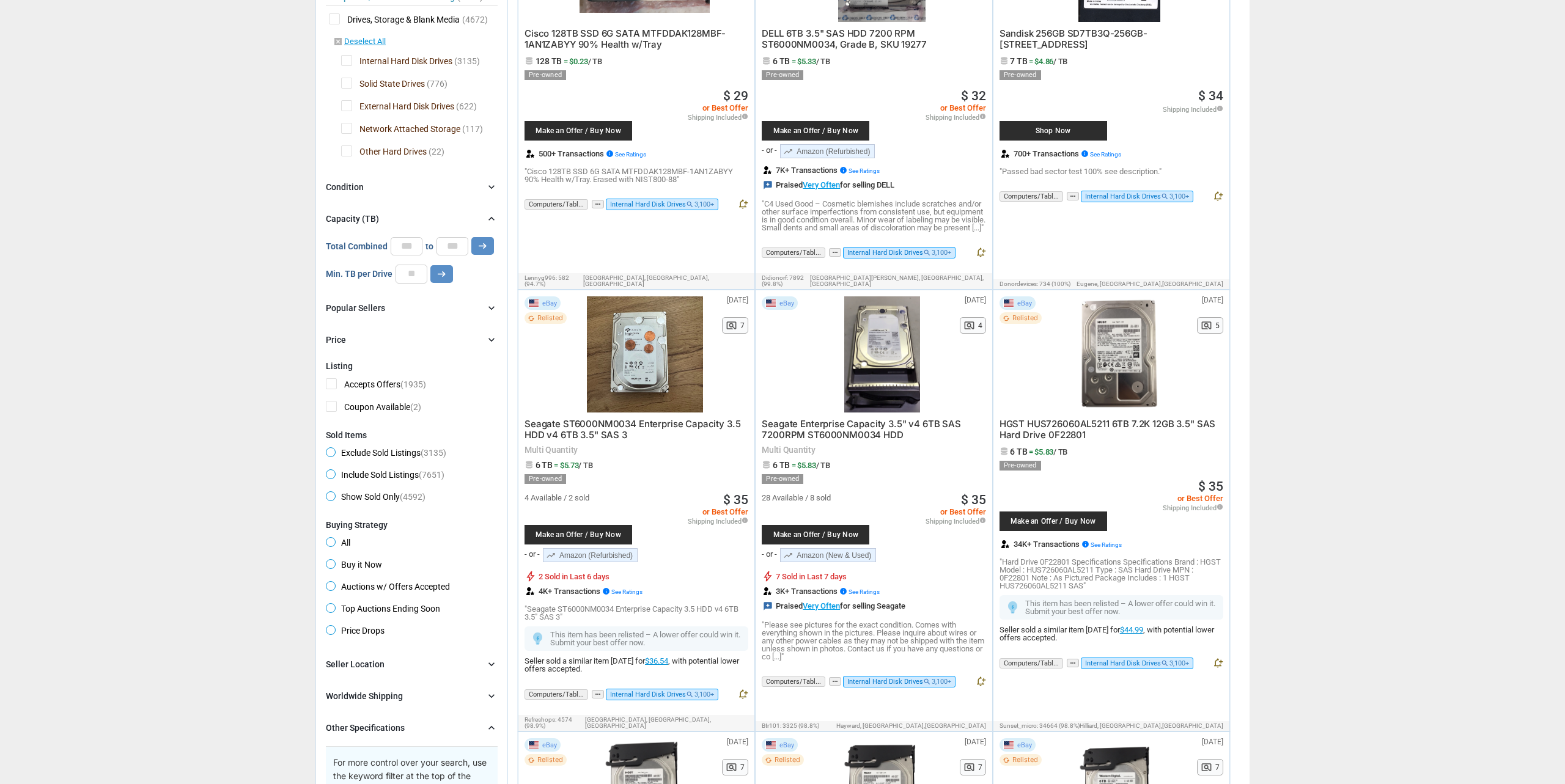
click at [490, 312] on icon "chevron_right" at bounding box center [492, 308] width 12 height 12
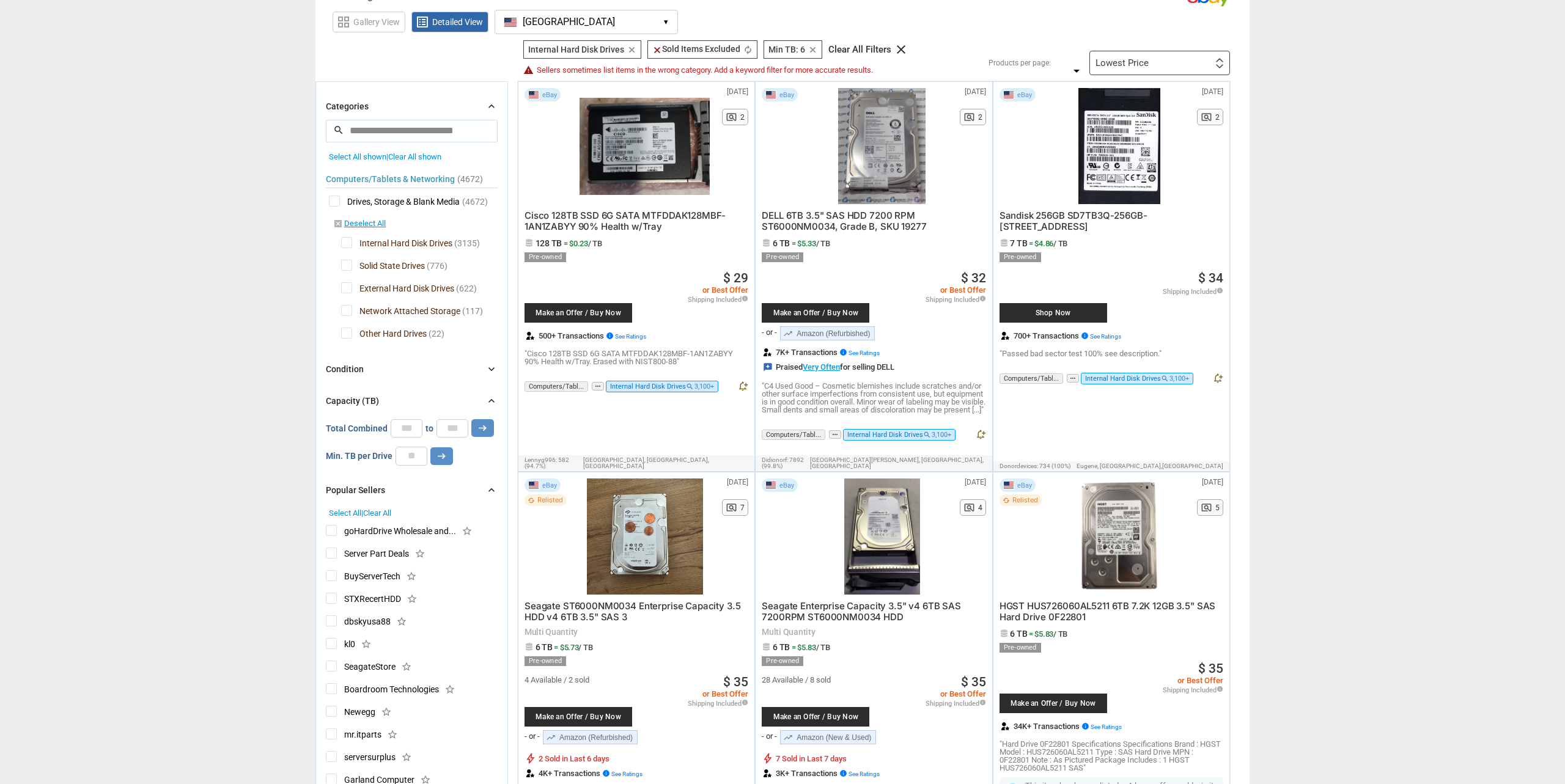
scroll to position [0, 0]
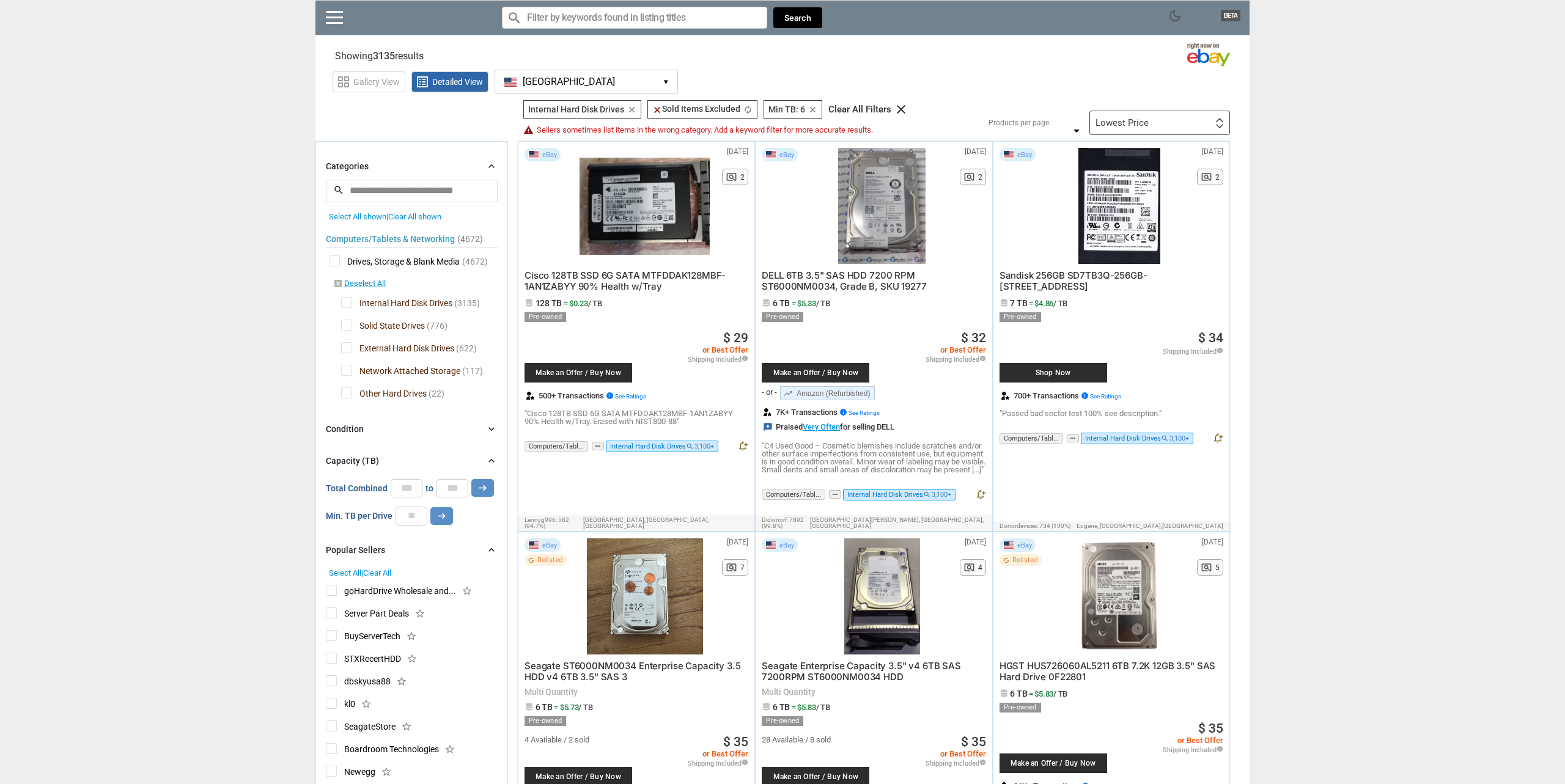
click at [1111, 117] on div "Lowest Price First or Last Chance to Buy Recently Listed Selling Rapidly Now Lo…" at bounding box center [1159, 123] width 141 height 25
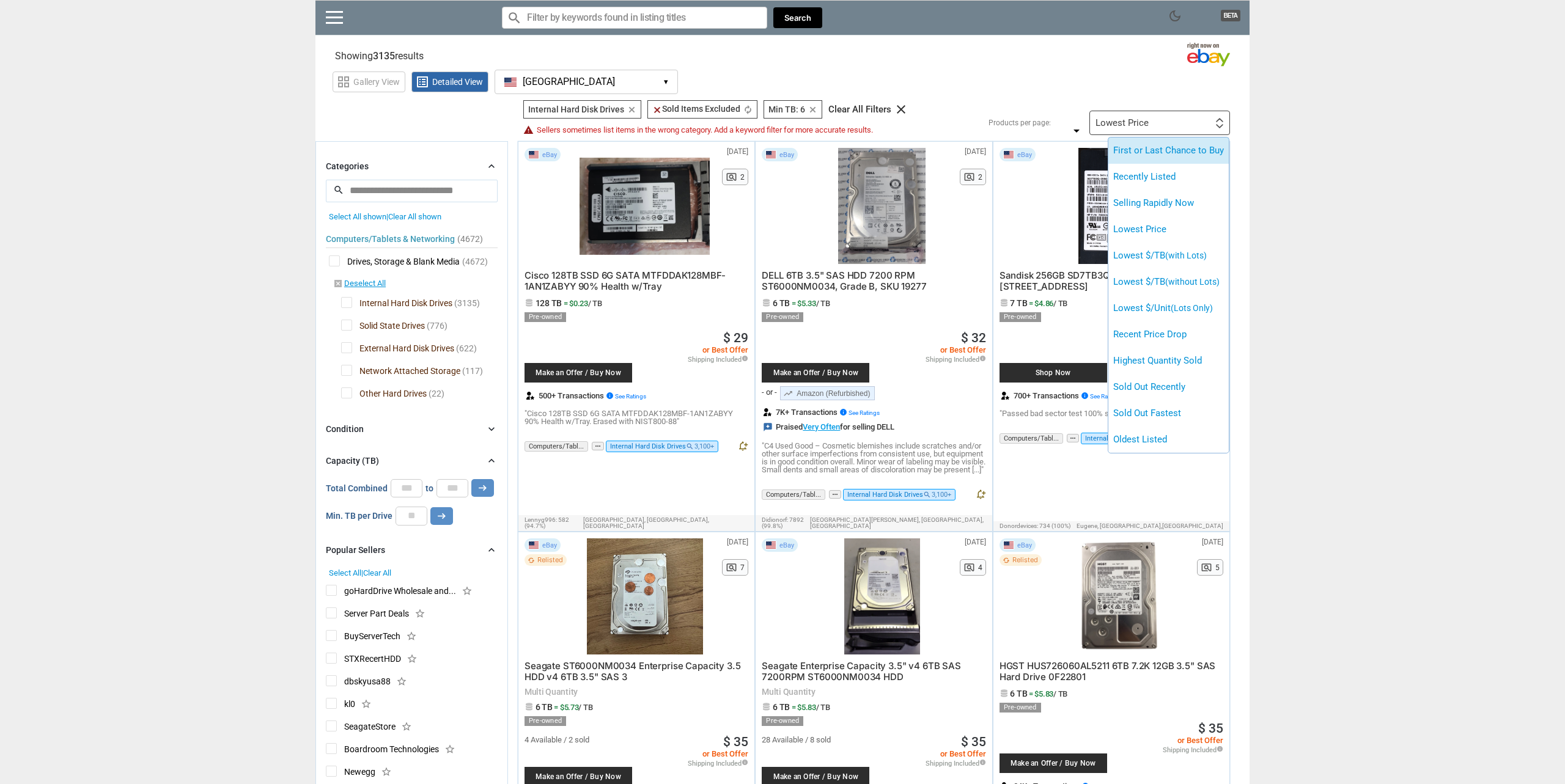
click at [1136, 145] on li "First or Last Chance to Buy" at bounding box center [1168, 151] width 120 height 26
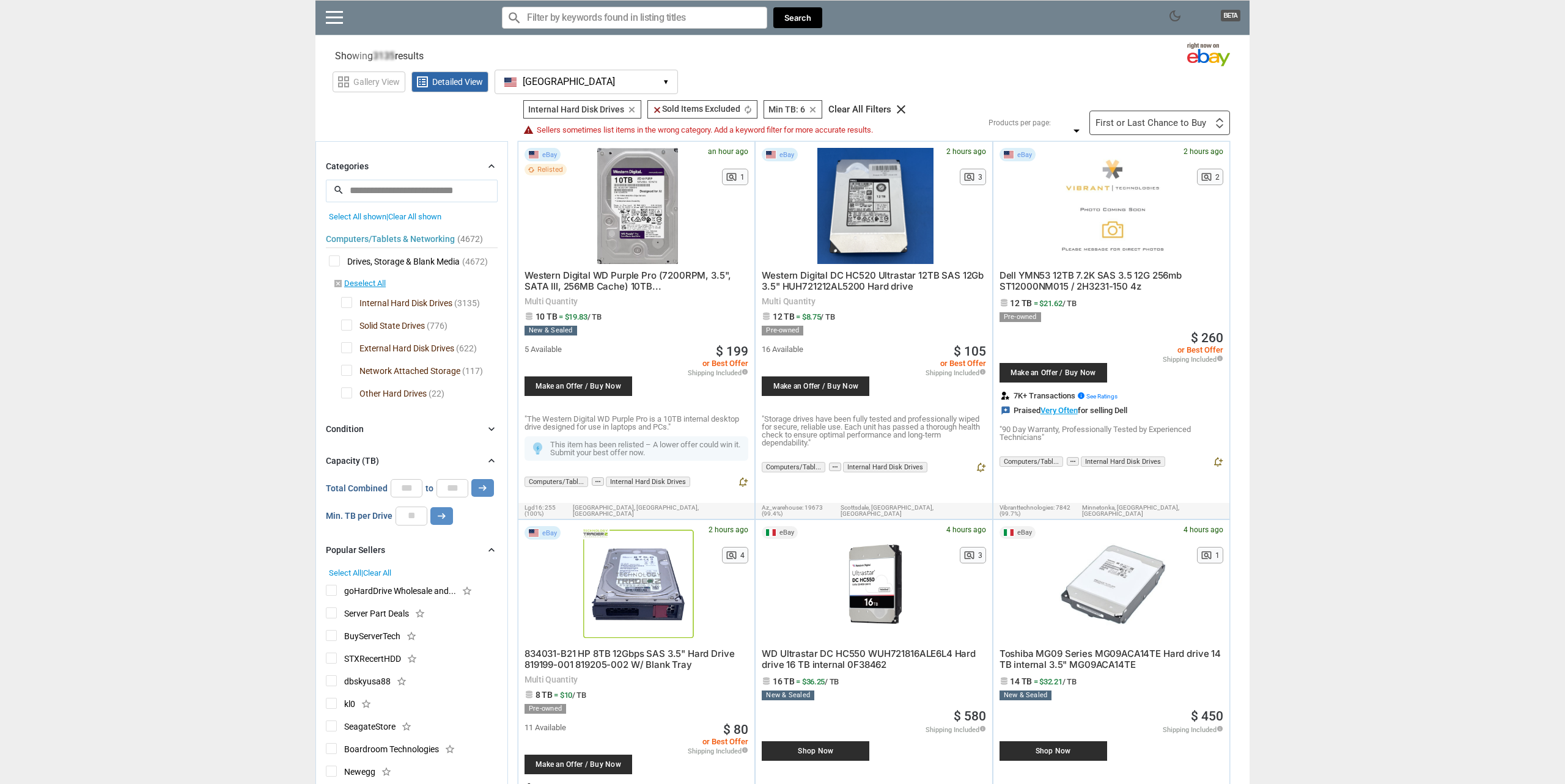
click at [1151, 129] on div "First or Last Chance to Buy First or Last Chance to Buy Recently Listed Selling…" at bounding box center [1159, 123] width 141 height 25
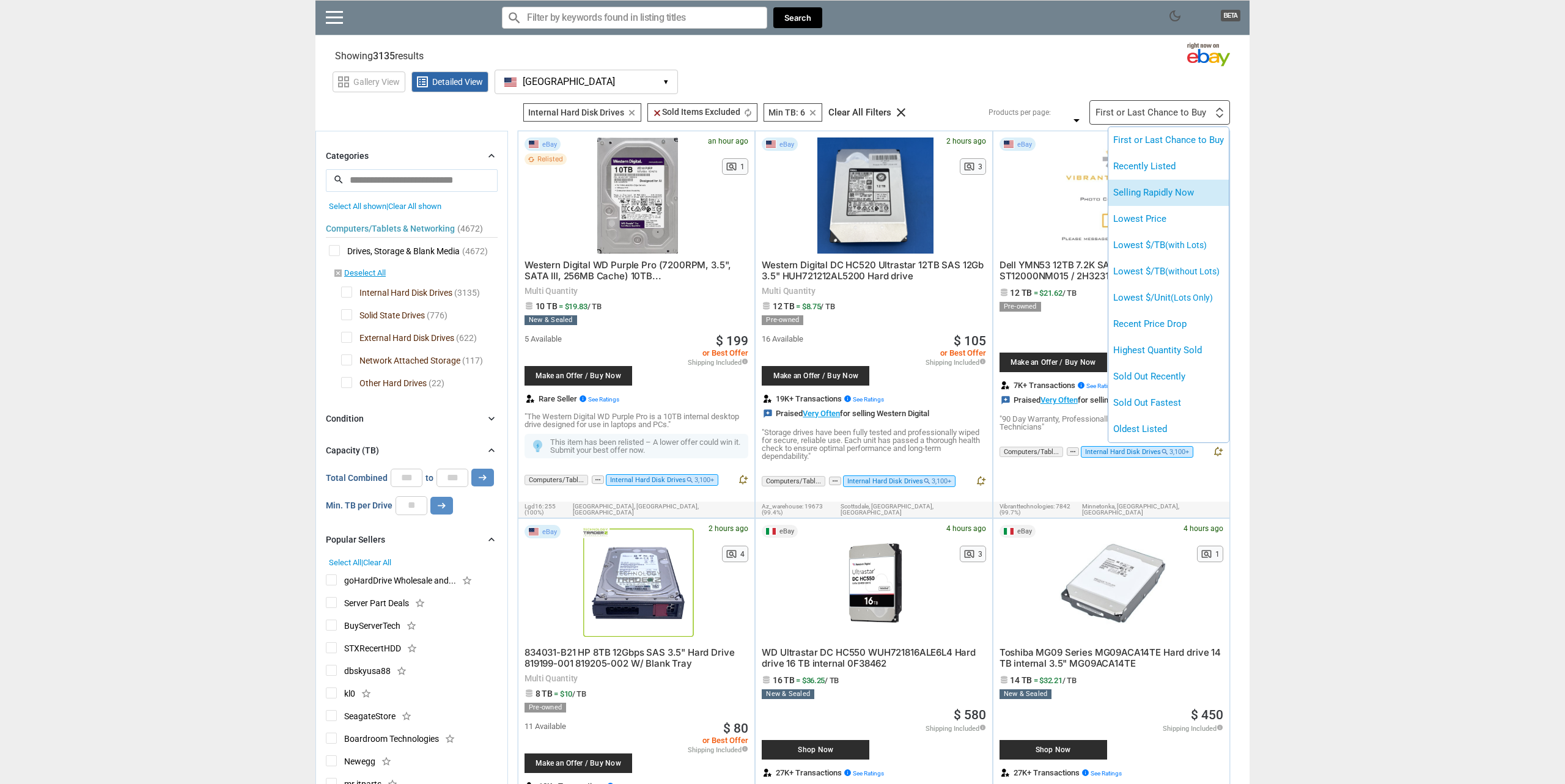
click at [1171, 192] on li "Selling Rapidly Now" at bounding box center [1168, 193] width 120 height 26
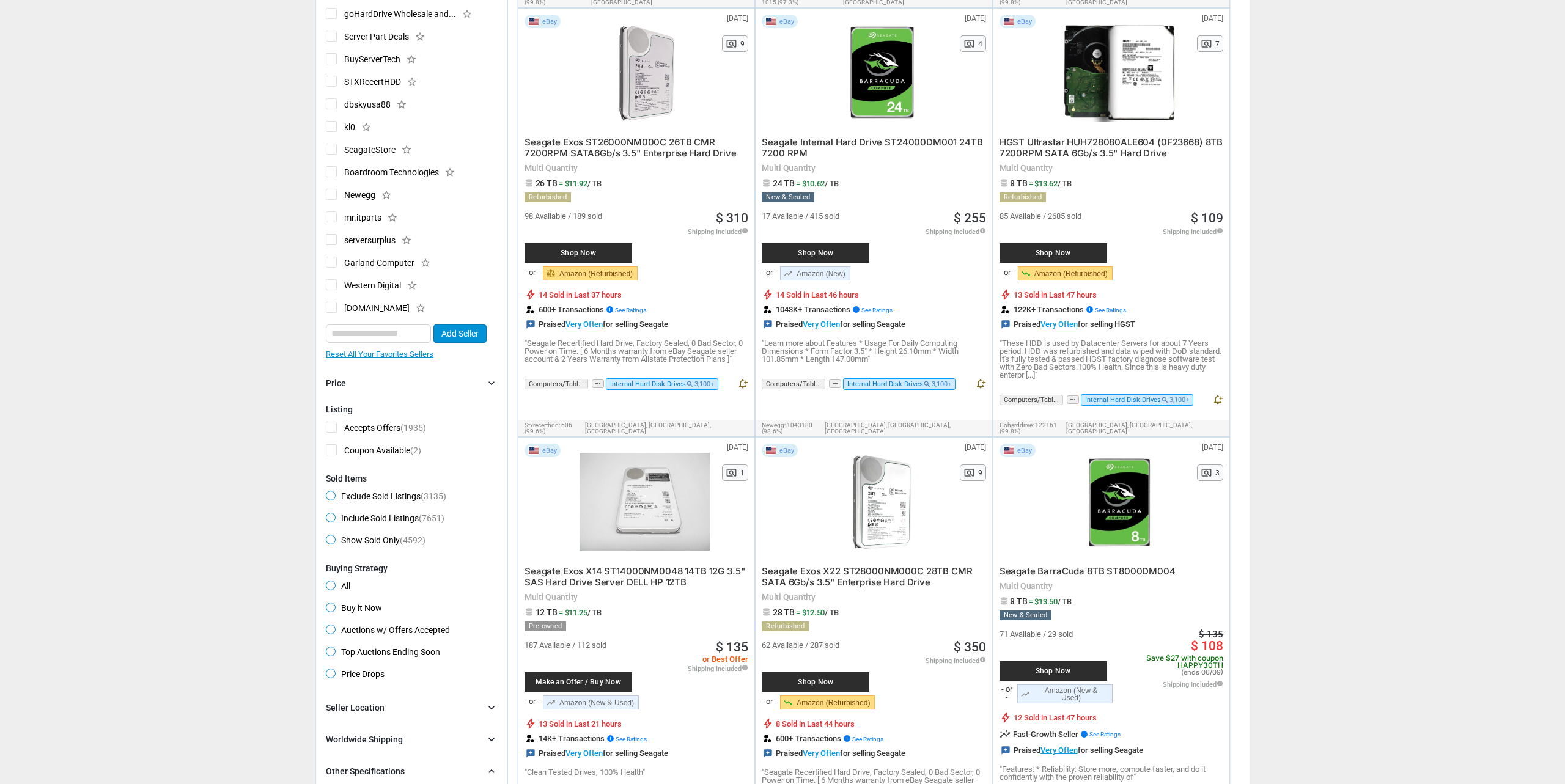
scroll to position [565, 0]
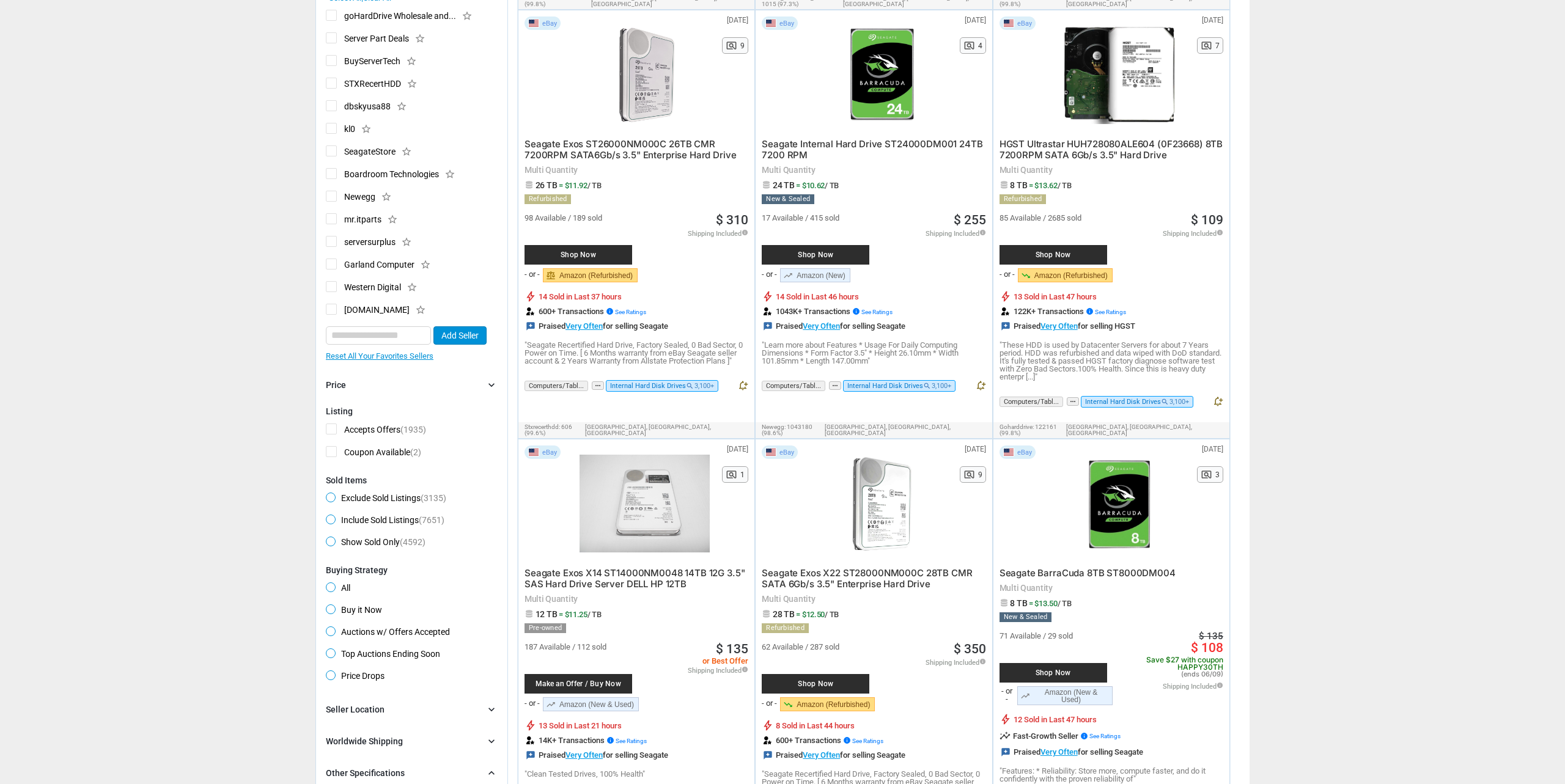
click at [1105, 142] on span "HGST Ultrastar HUH728080ALE604 (0F23668) 8TB 7200RPM SATA 6Gb/s 3.5" Hard Drive" at bounding box center [1111, 149] width 223 height 23
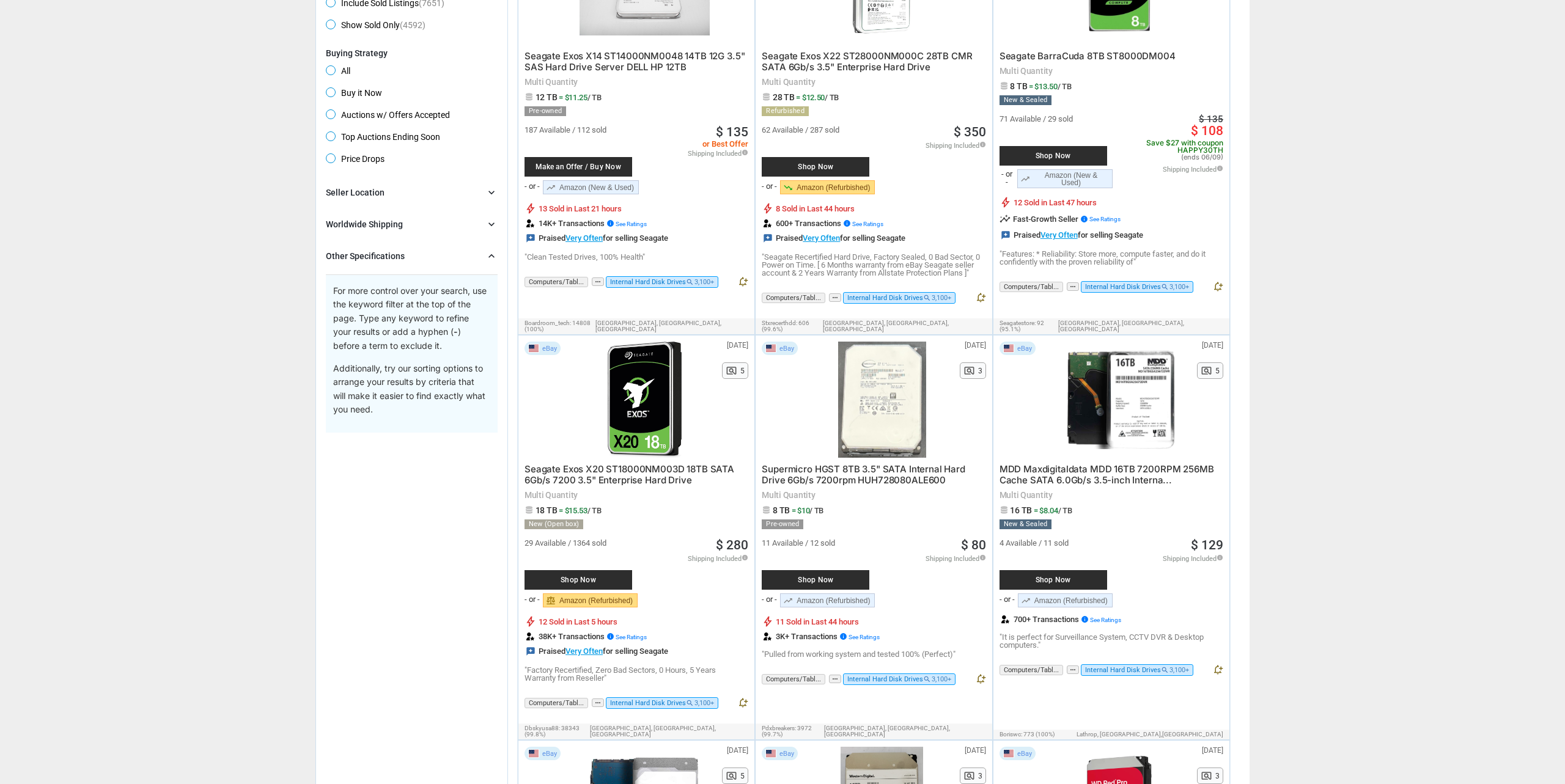
scroll to position [1049, 0]
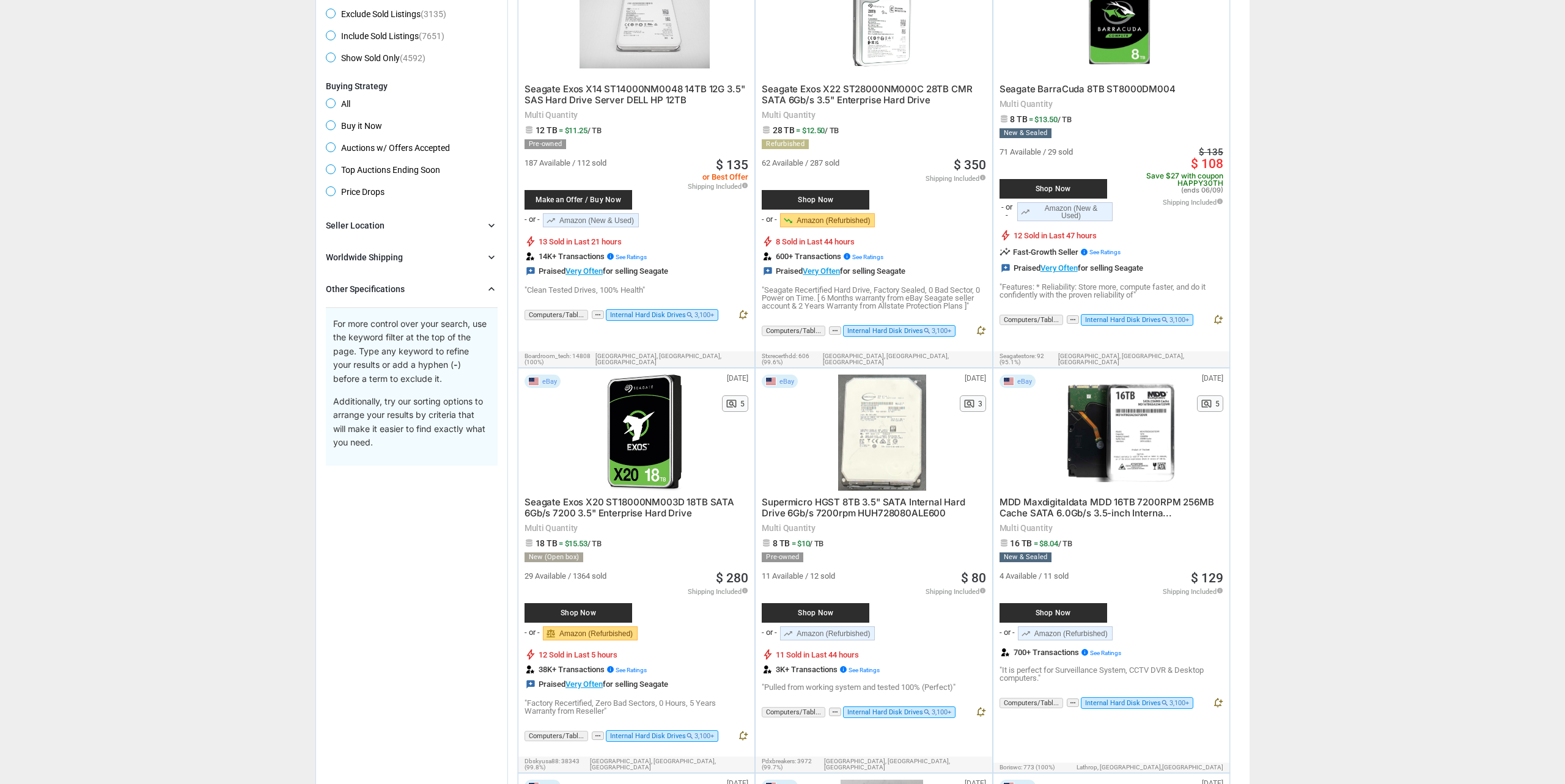
click at [1168, 496] on span "MDD Maxdigitaldata MDD 16TB 7200RPM 256MB Cache SATA 6.0Gb/s 3.5-inch Interna..." at bounding box center [1107, 507] width 215 height 23
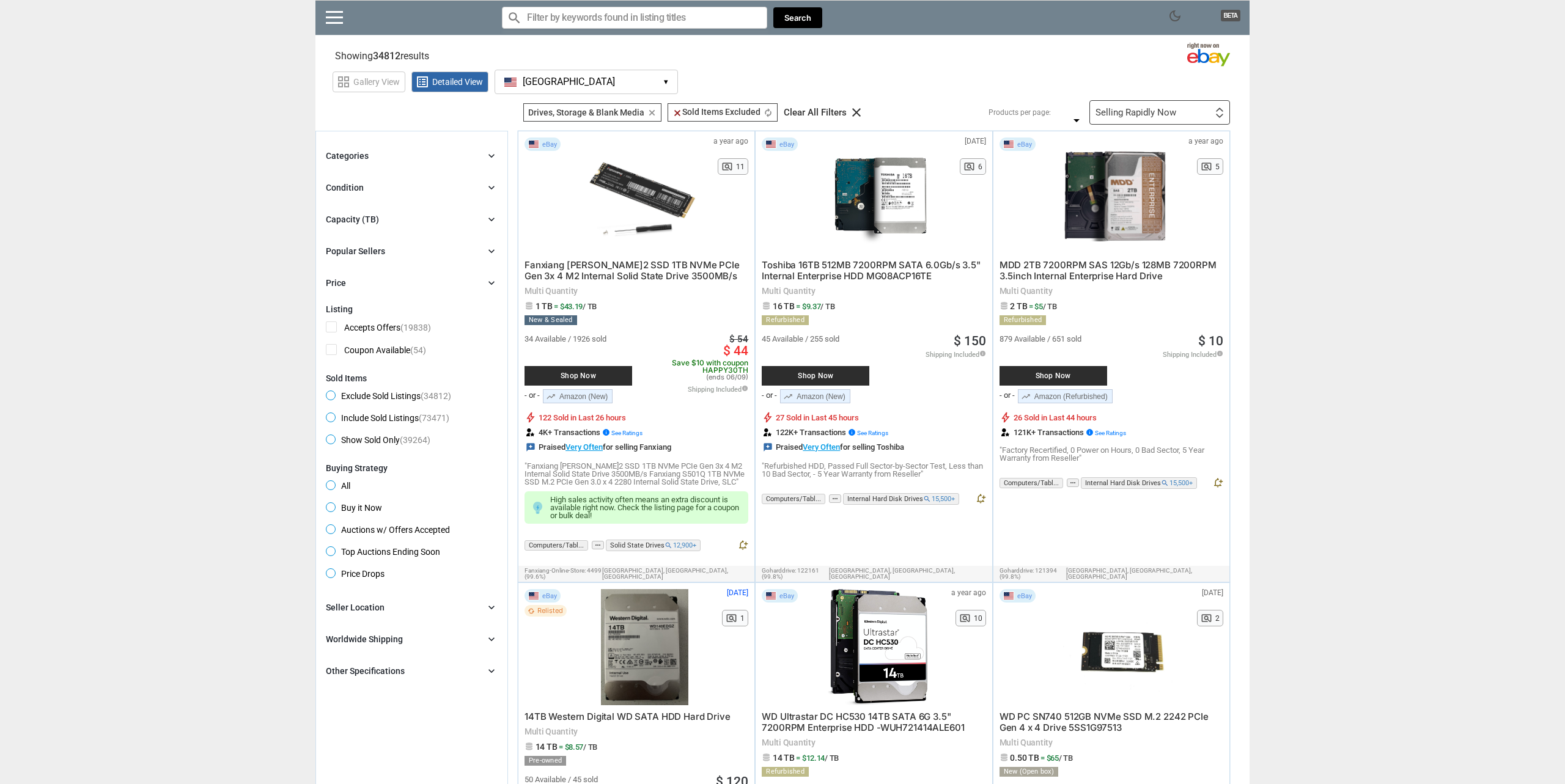
click at [409, 190] on div "Condition chevron_right" at bounding box center [411, 188] width 172 height 15
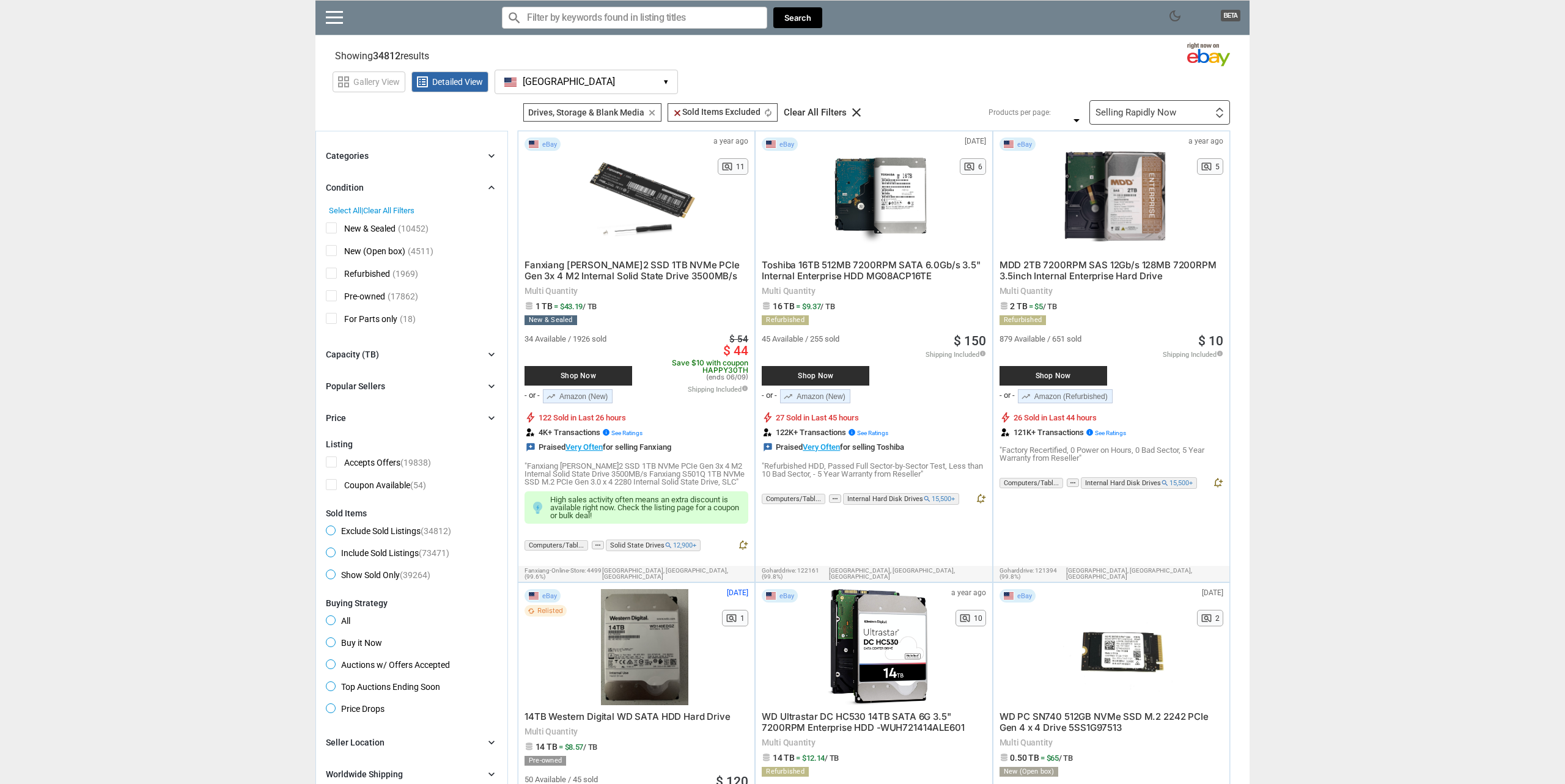
click at [409, 190] on div "Condition chevron_right" at bounding box center [411, 188] width 172 height 15
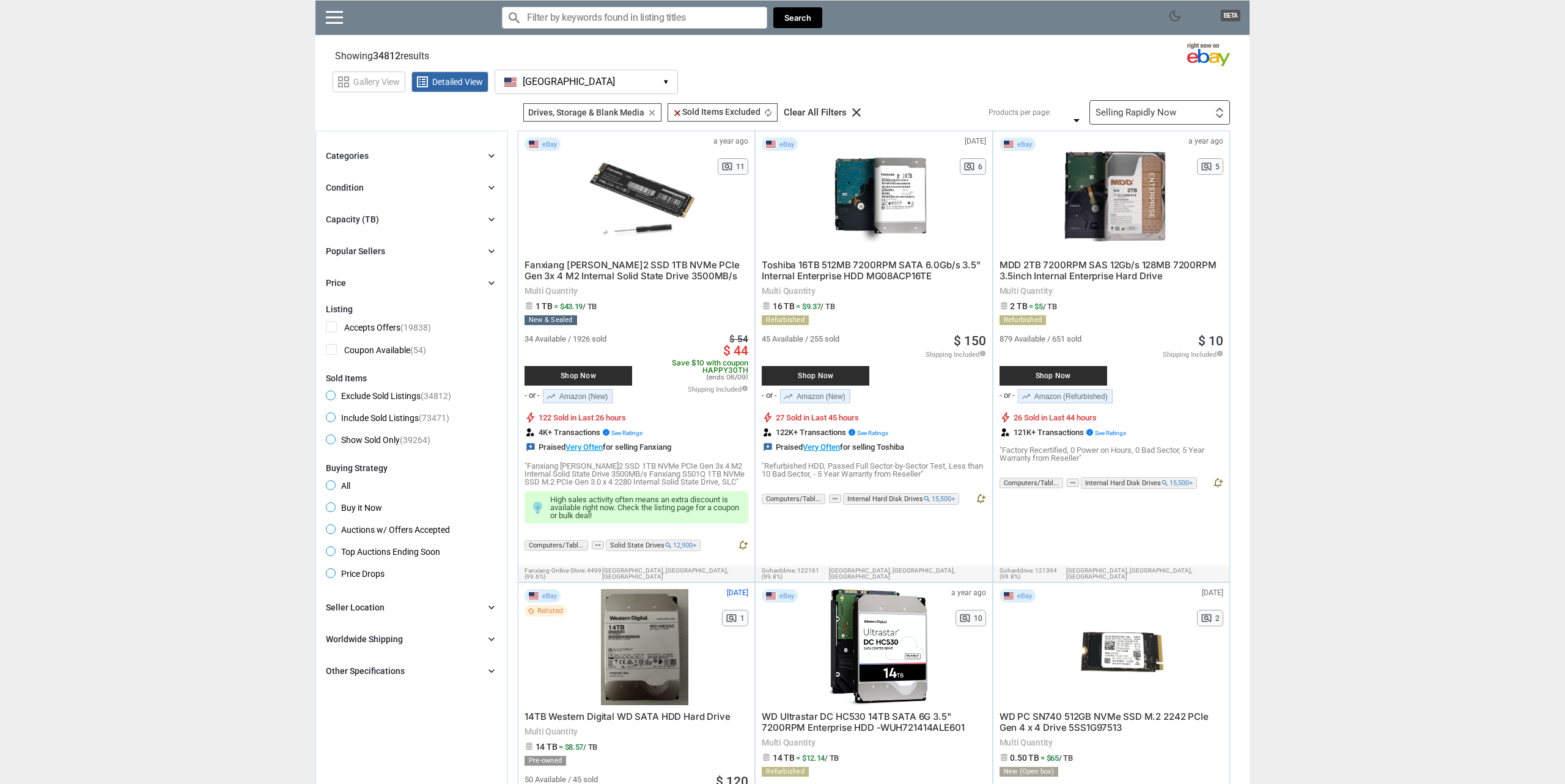
click at [420, 154] on div "Categories chevron_right" at bounding box center [411, 156] width 172 height 15
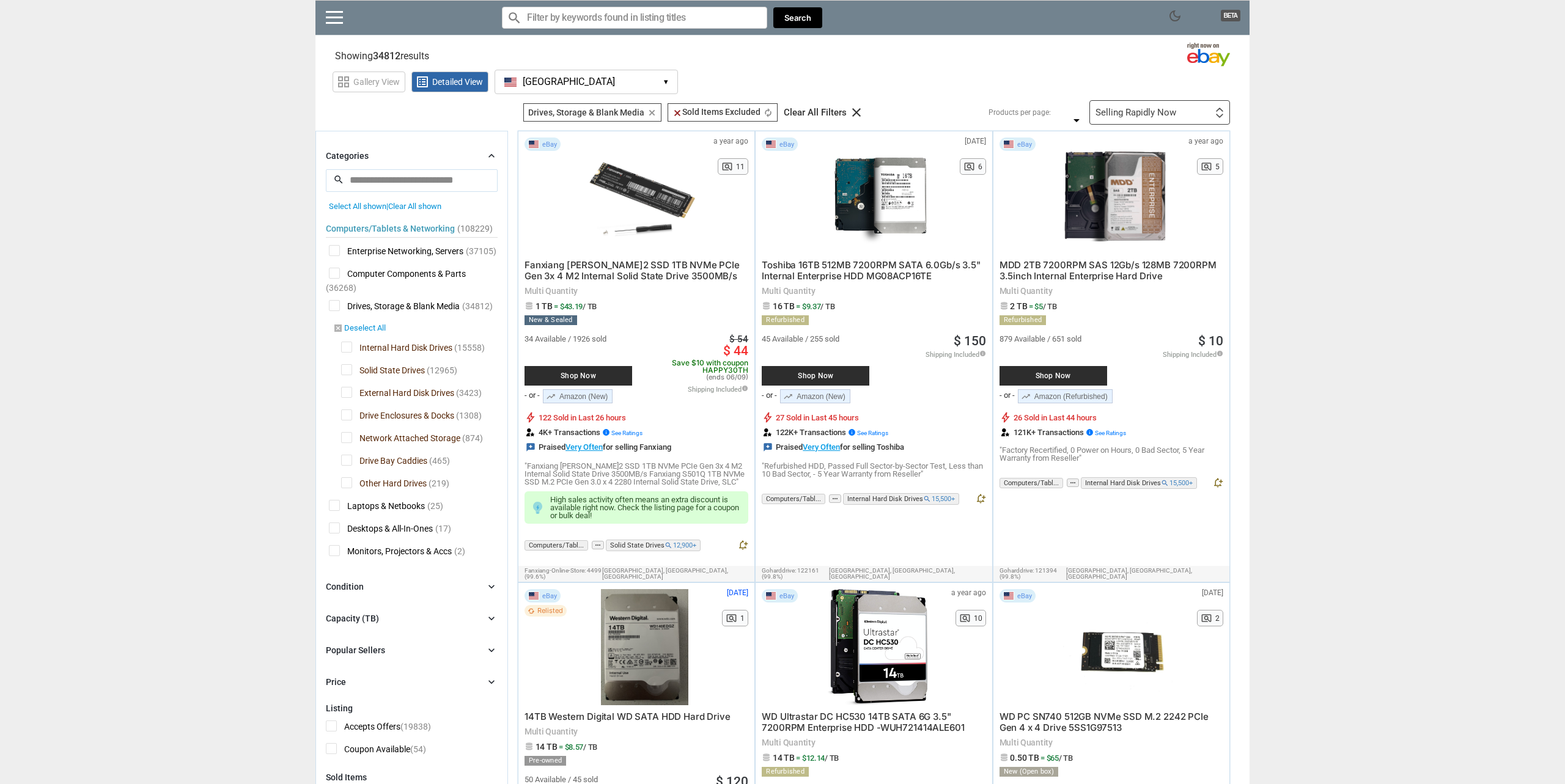
click at [352, 331] on link "disabled_by_default Deselect All" at bounding box center [360, 328] width 52 height 11
click at [346, 347] on span "Internal Hard Disk Drives" at bounding box center [396, 349] width 111 height 15
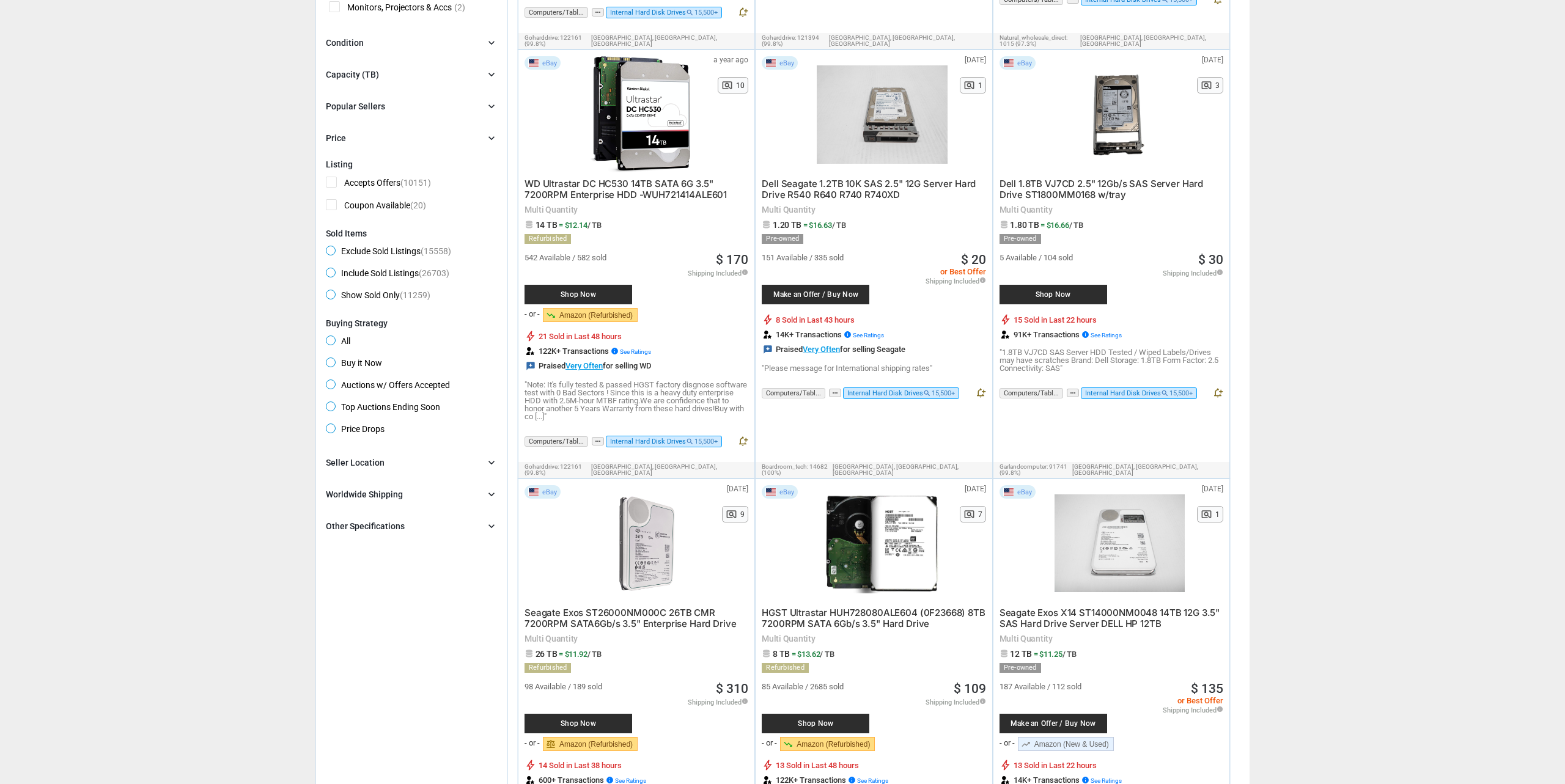
scroll to position [565, 0]
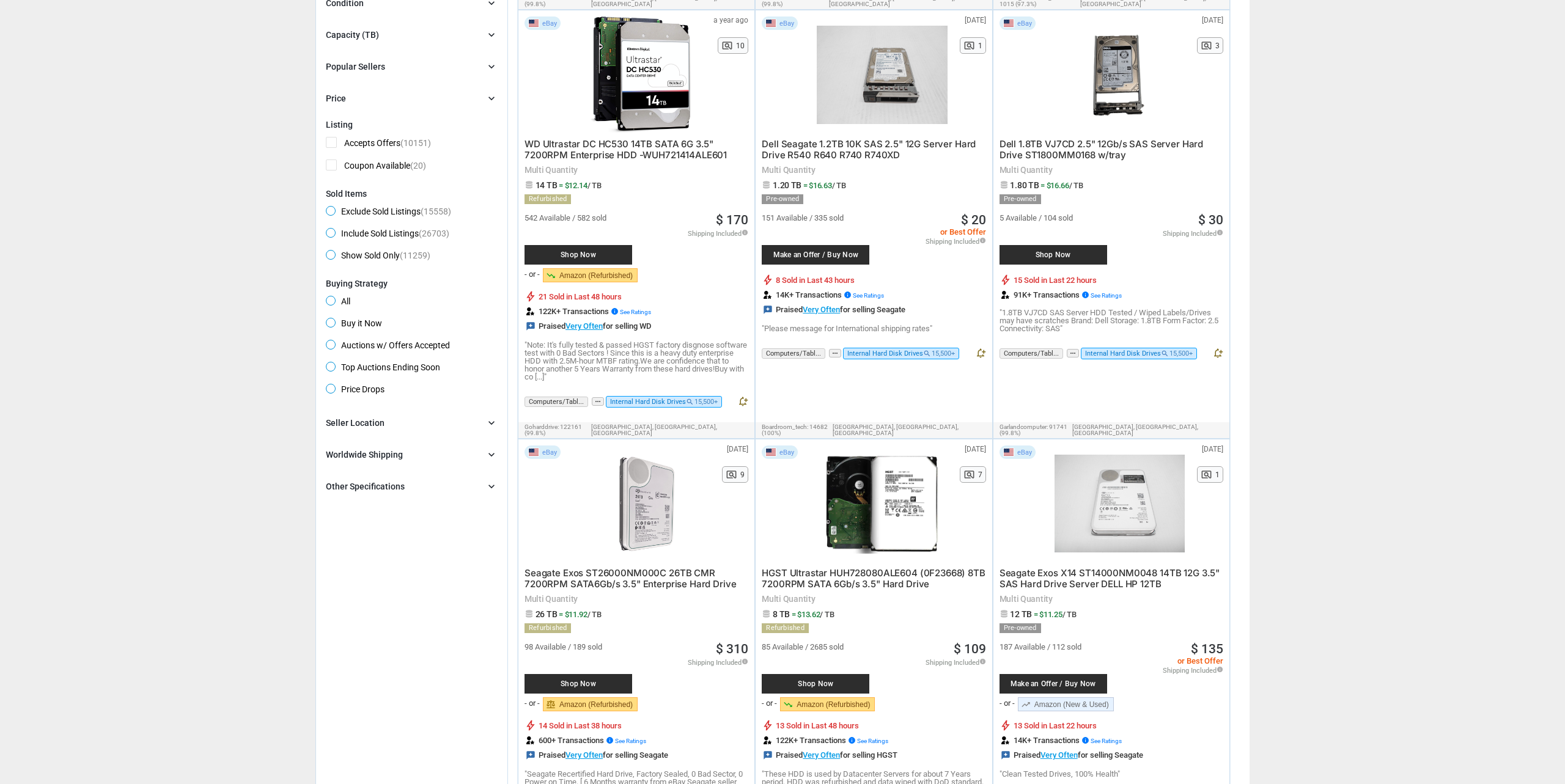
click at [468, 488] on div "Other Specifications chevron_right" at bounding box center [411, 486] width 172 height 15
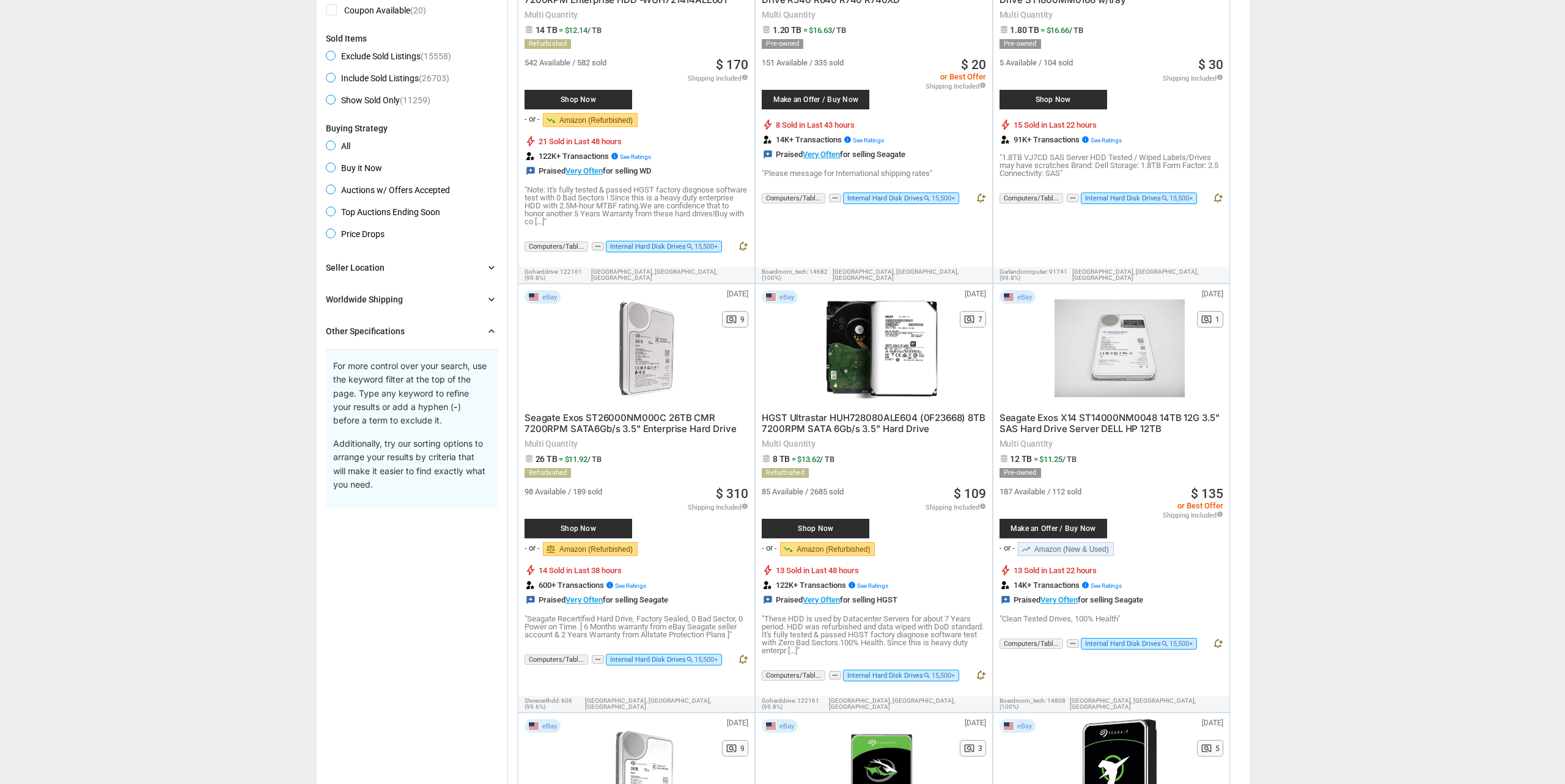
scroll to position [726, 0]
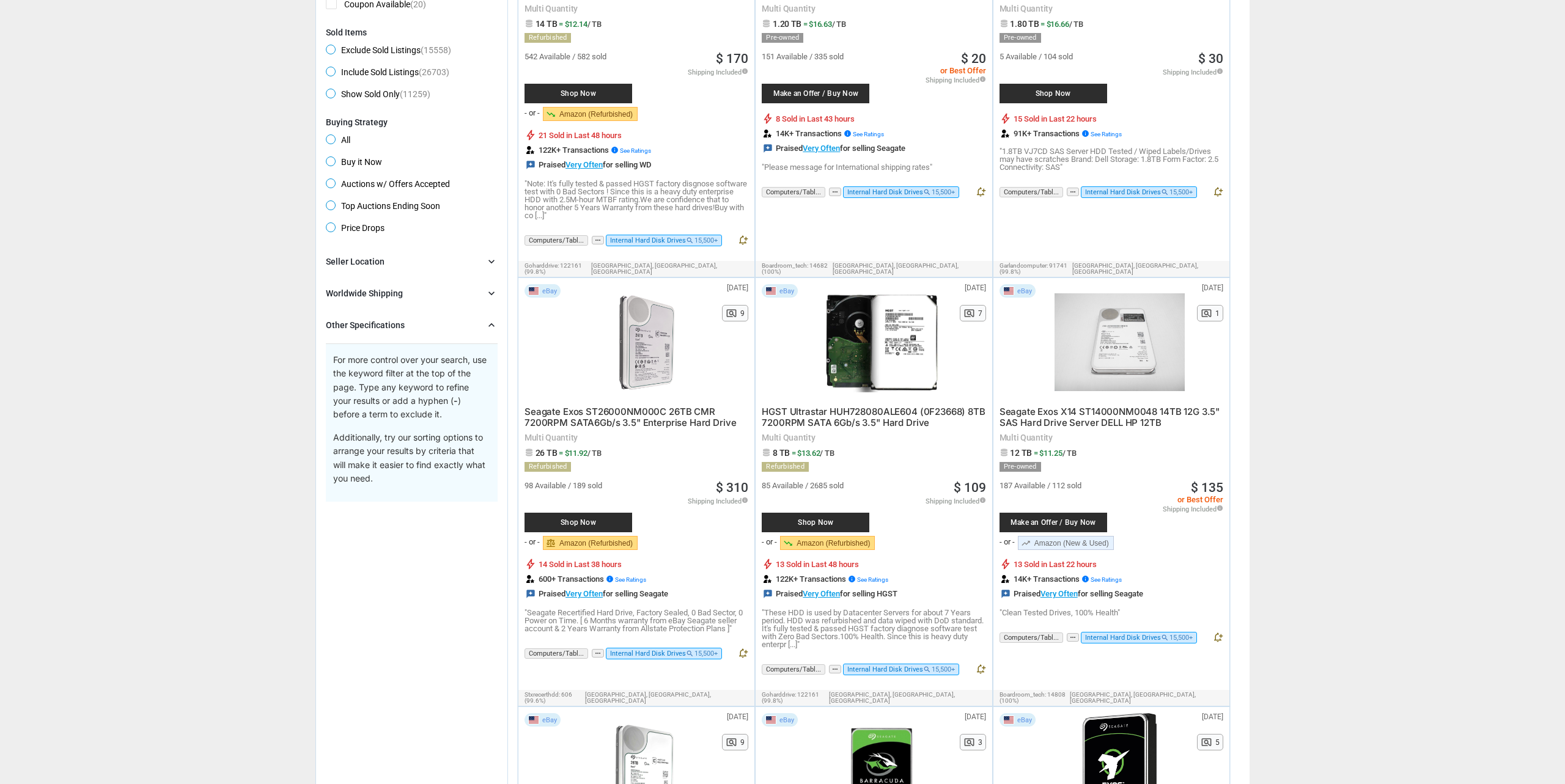
click at [429, 265] on div "Seller Location chevron_right" at bounding box center [411, 261] width 172 height 15
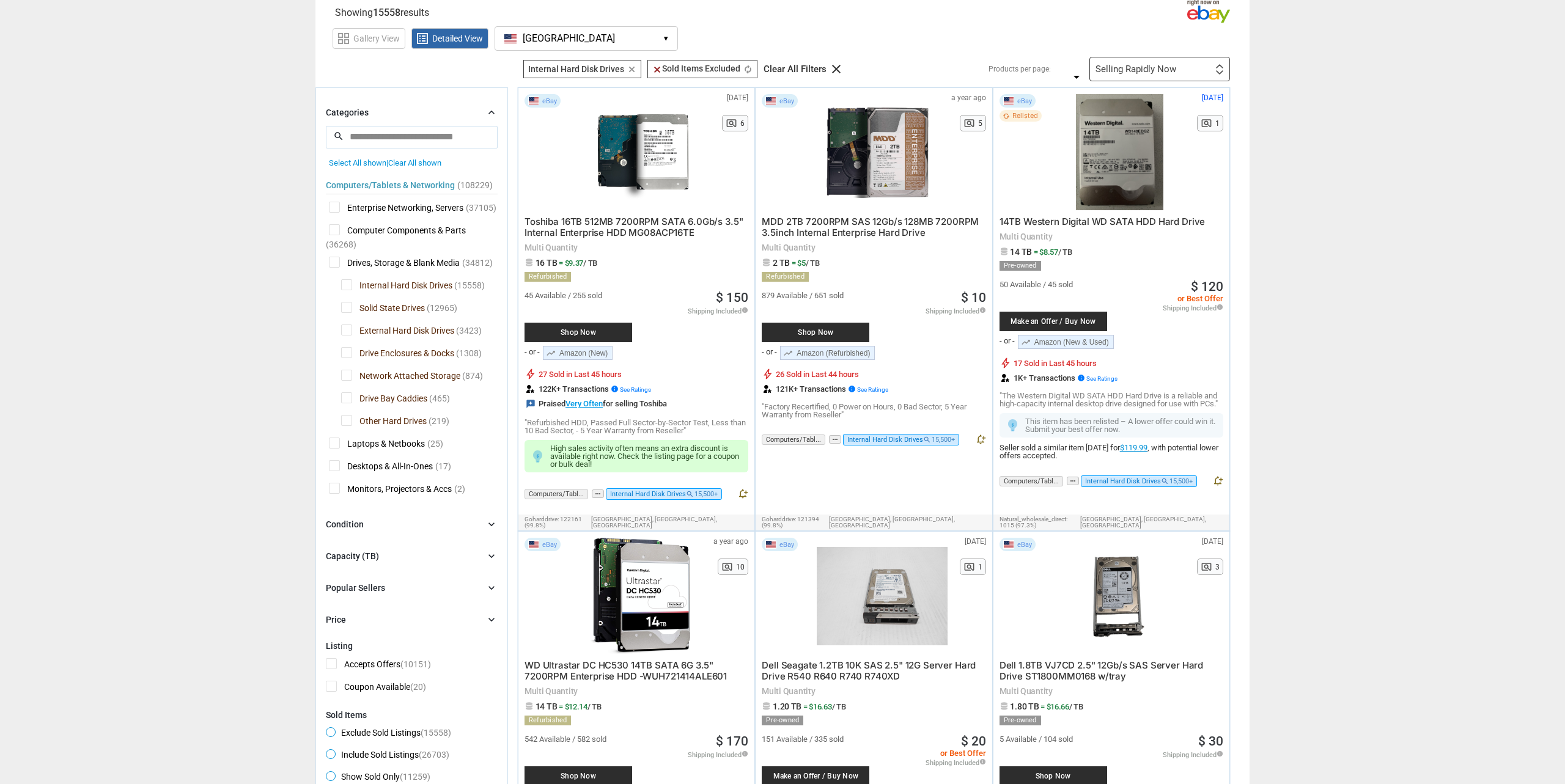
scroll to position [0, 0]
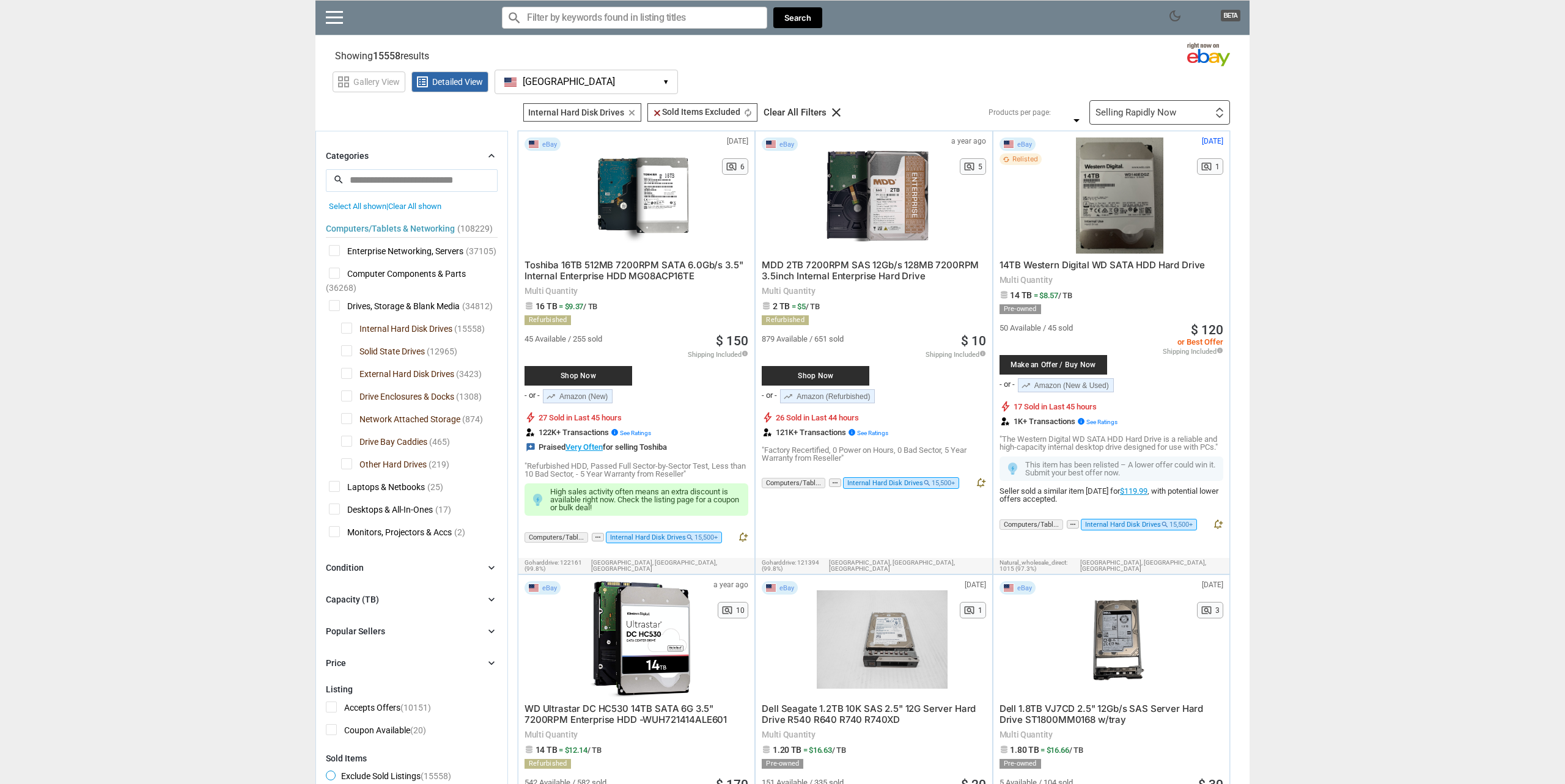
click at [1172, 263] on span "14TB Western Digital WD SATA HDD Hard Drive" at bounding box center [1103, 265] width 206 height 12
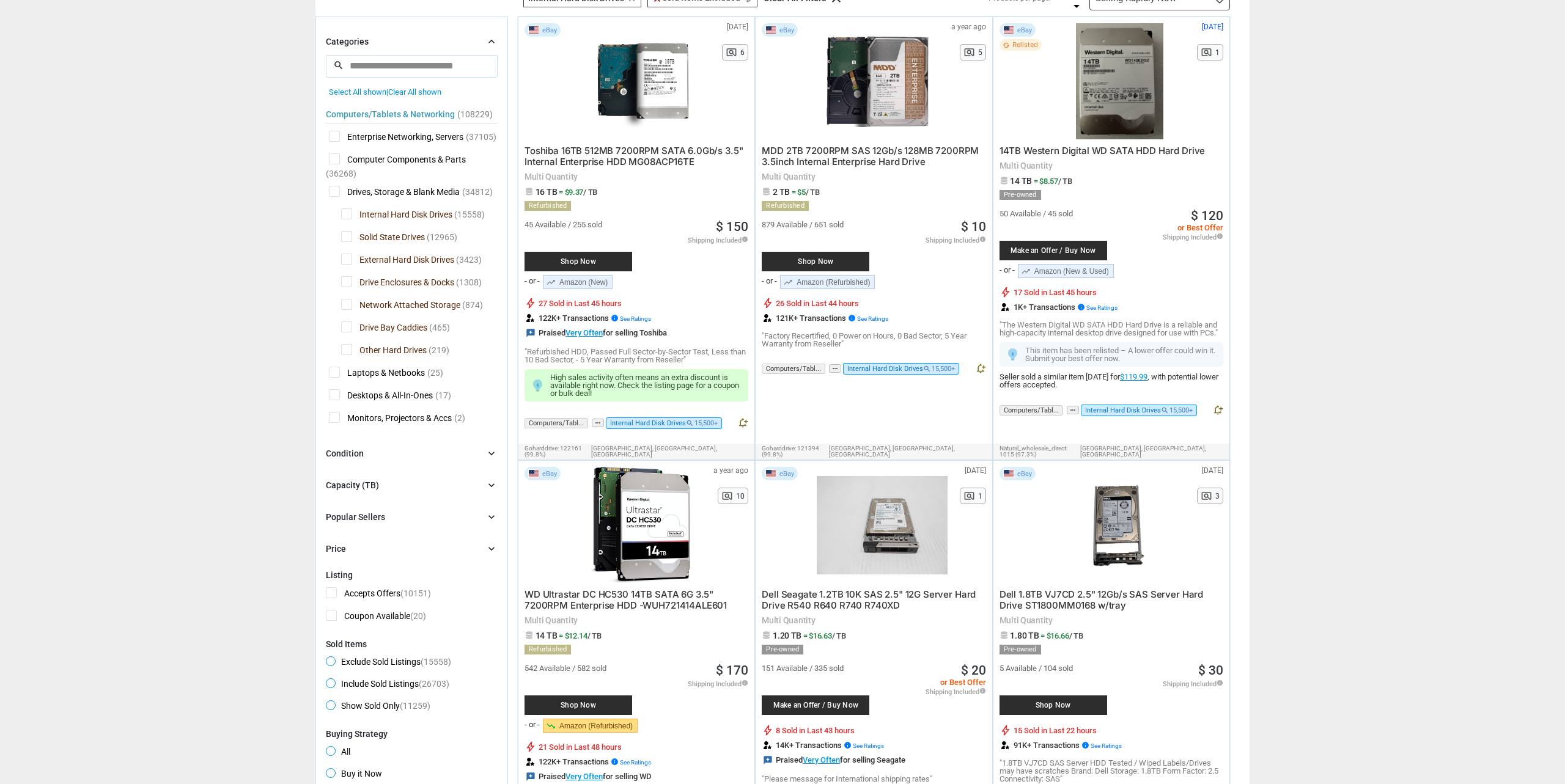
scroll to position [81, 0]
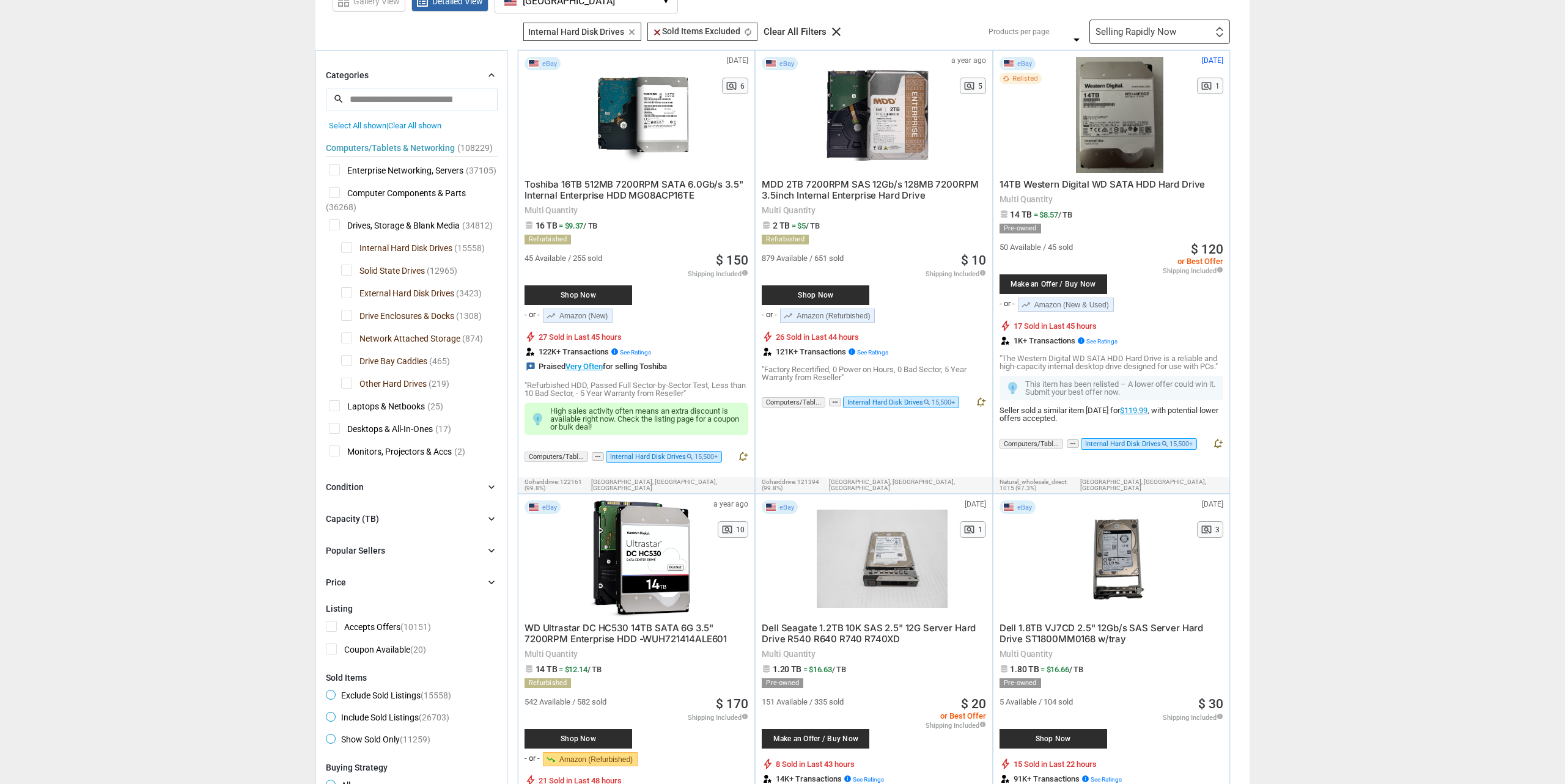
click at [577, 196] on span "Toshiba 16TB 512MB 7200RPM SATA 6.0Gb/s 3.5" Internal Enterprise HDD MG08ACP16TE" at bounding box center [634, 189] width 218 height 23
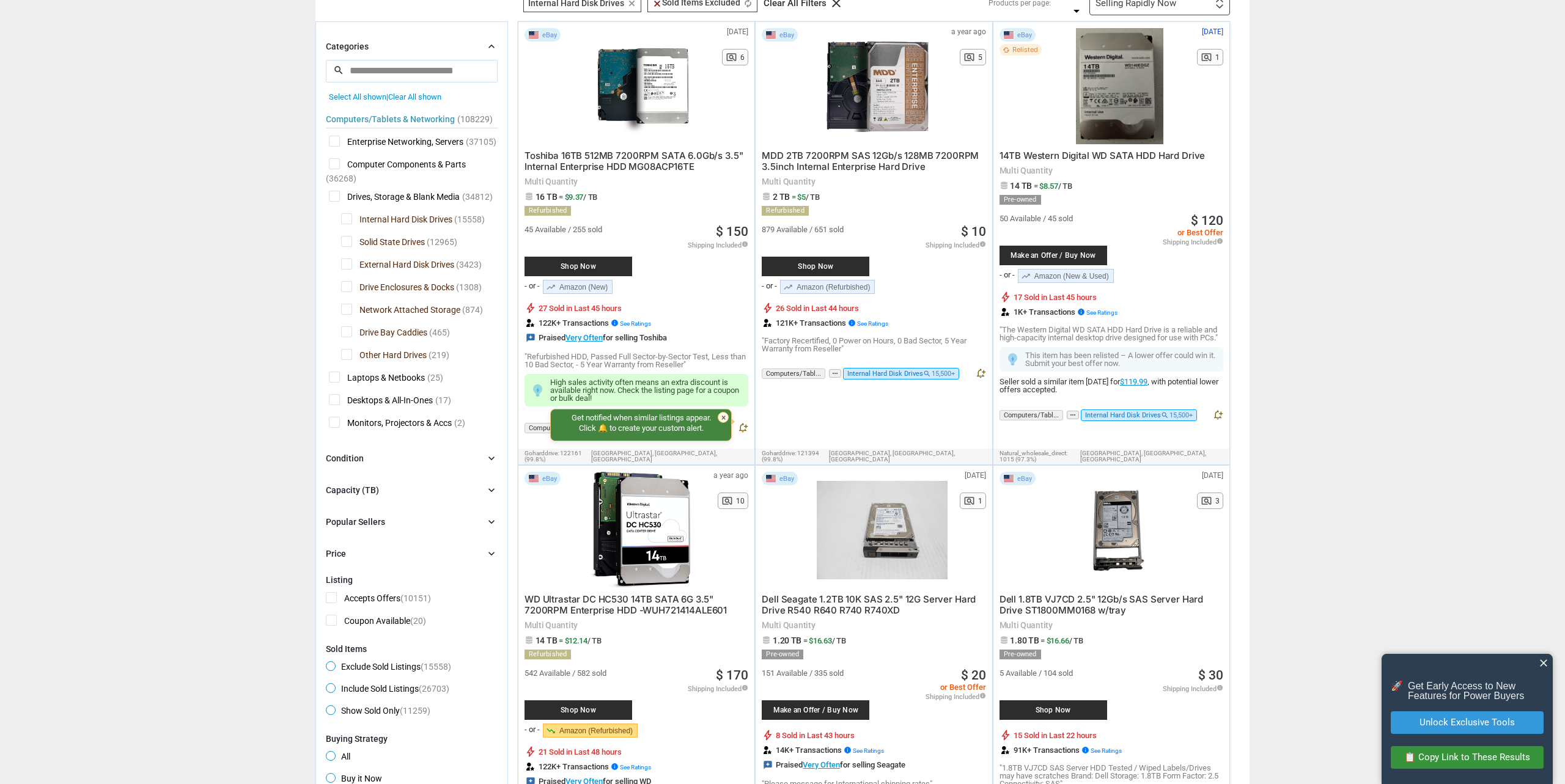
scroll to position [322, 0]
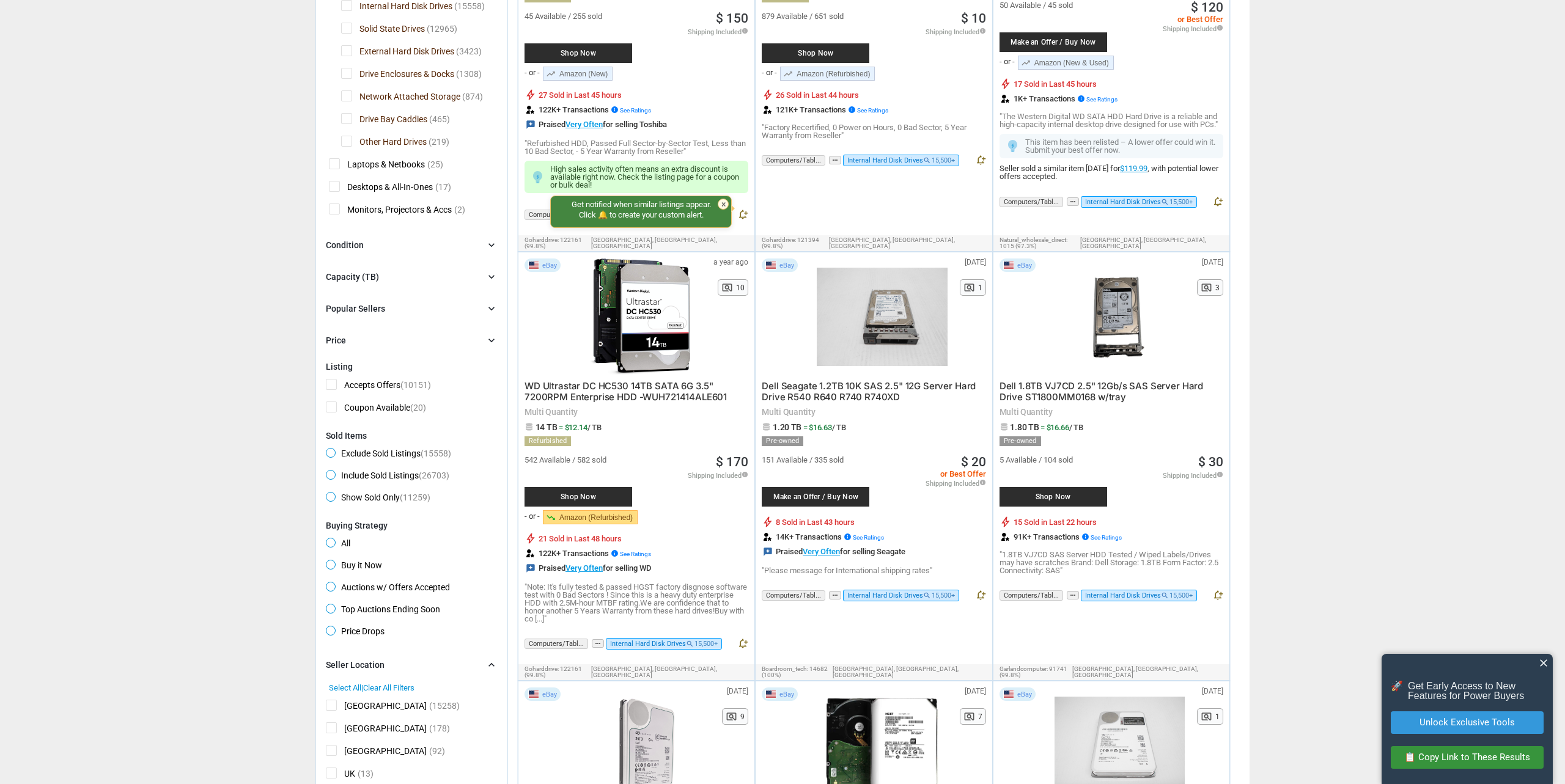
click at [477, 333] on div "Categories chevron_right search close Select All shown | Clear All shown Comput…" at bounding box center [411, 87] width 172 height 521
click at [487, 336] on div "Price chevron_right" at bounding box center [411, 341] width 172 height 15
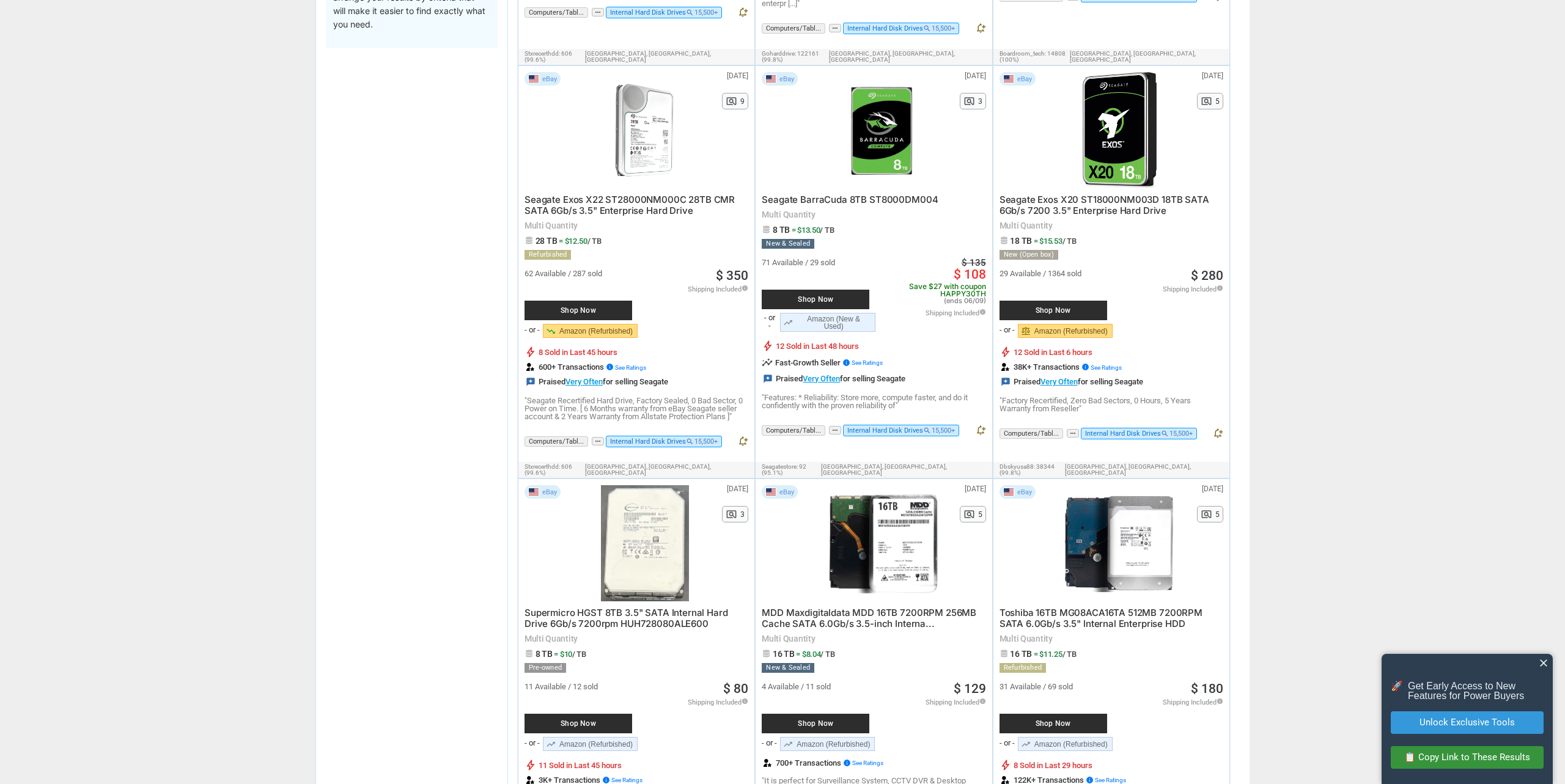
scroll to position [1371, 0]
